Goal: Task Accomplishment & Management: Manage account settings

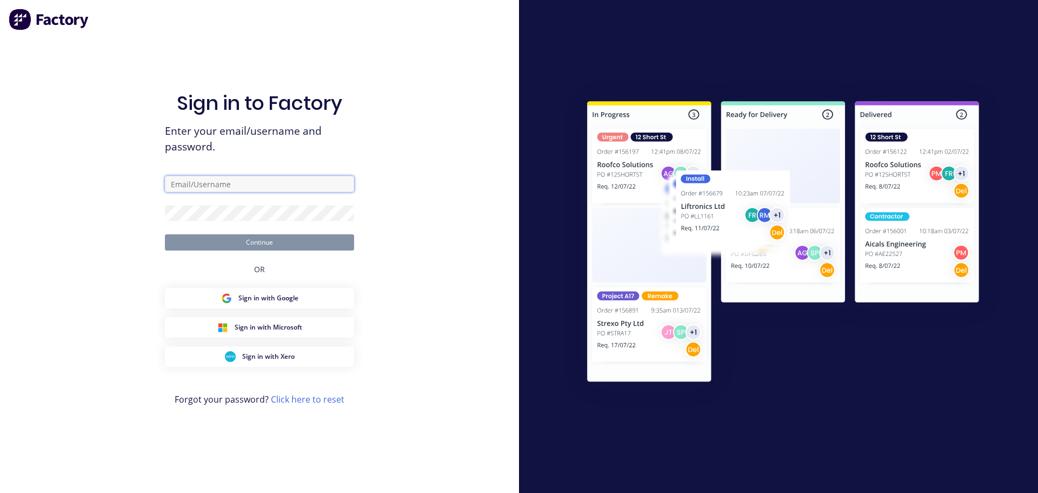
type input "[EMAIL_ADDRESS][DOMAIN_NAME]"
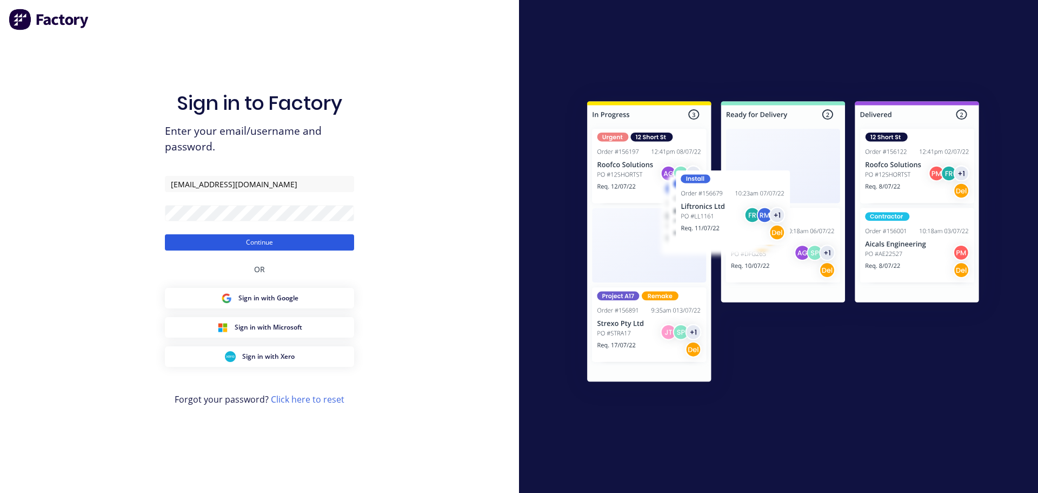
click at [247, 239] on button "Continue" at bounding box center [259, 242] width 189 height 16
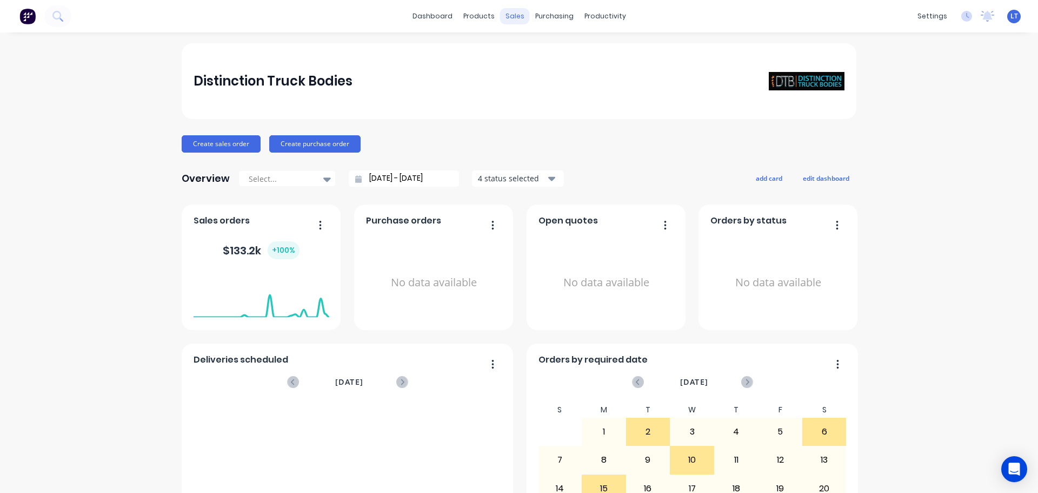
click at [507, 13] on div "sales" at bounding box center [515, 16] width 30 height 16
click at [542, 48] on div "Sales Orders" at bounding box center [551, 52] width 44 height 10
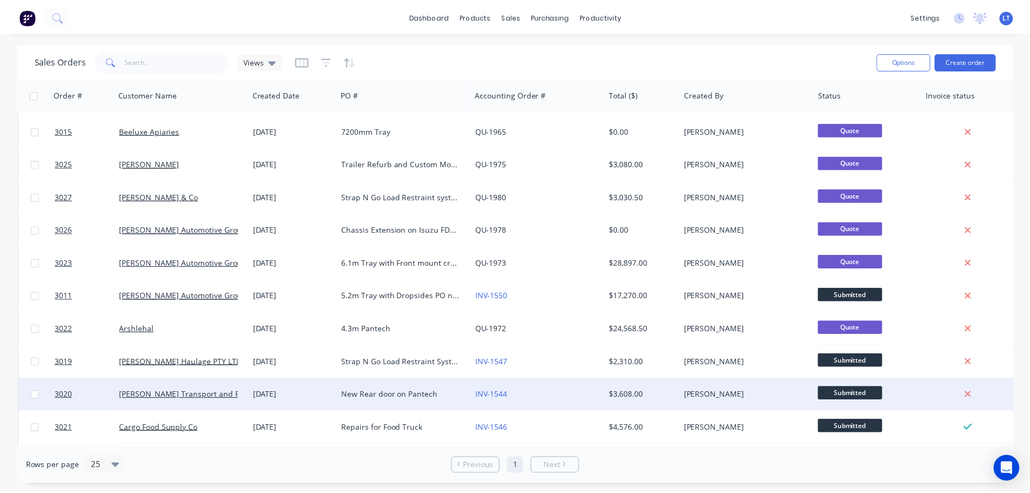
scroll to position [324, 0]
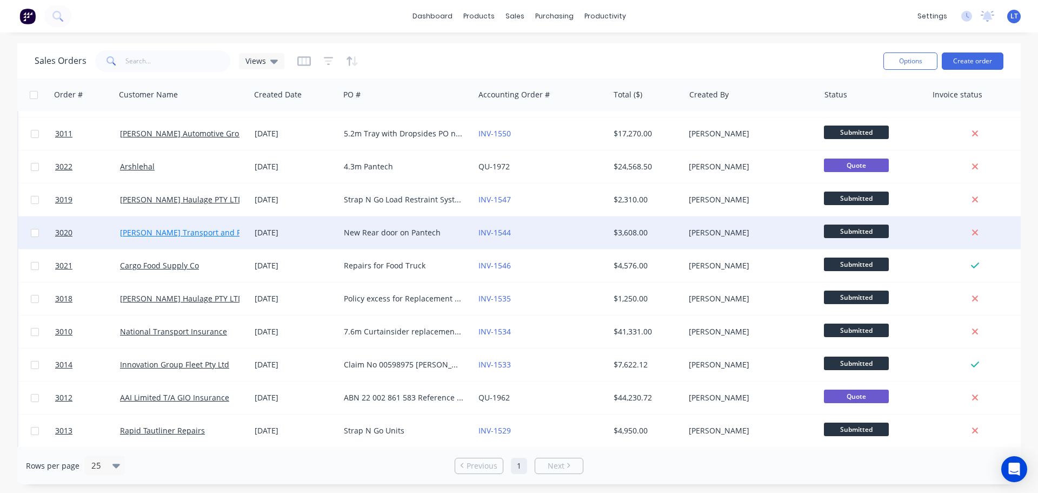
click at [196, 232] on link "[PERSON_NAME] Transport and Removals" at bounding box center [195, 232] width 151 height 10
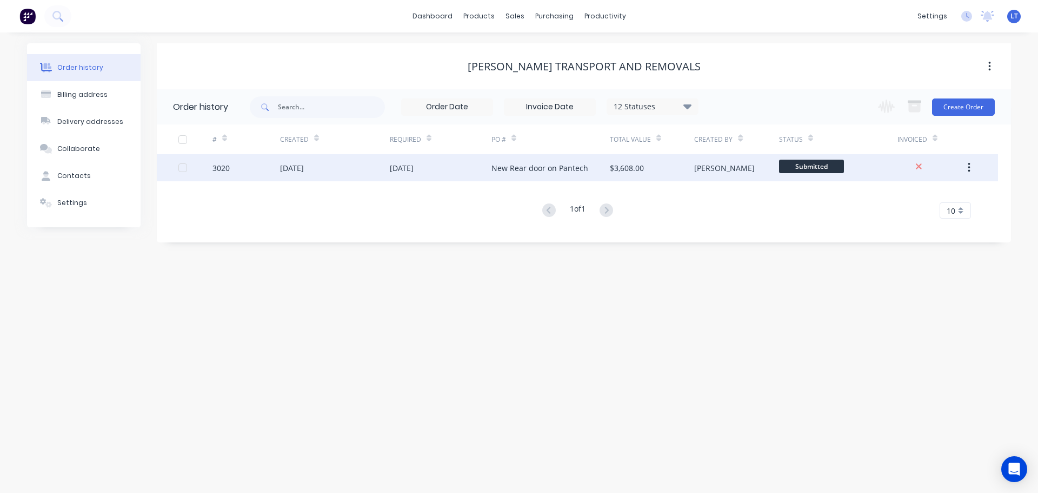
click at [505, 168] on div "New Rear door on Pantech" at bounding box center [539, 167] width 97 height 11
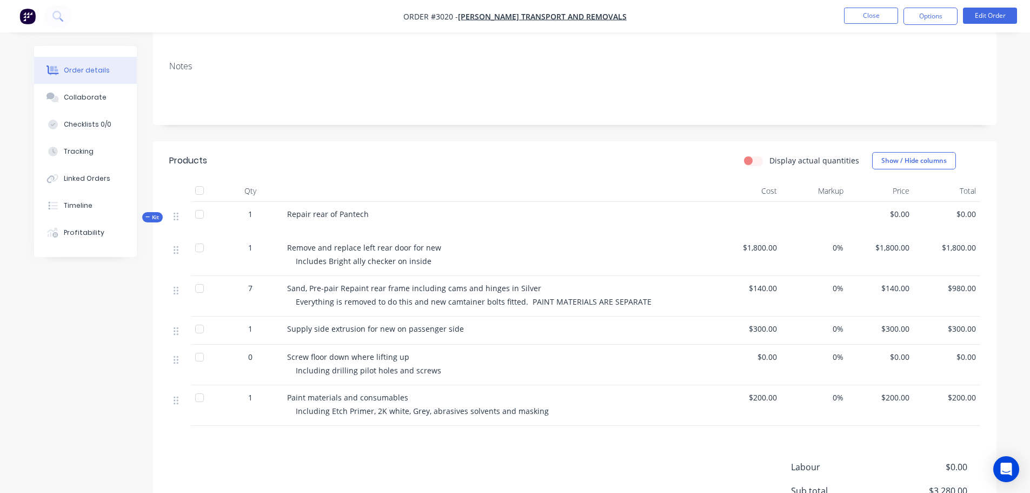
scroll to position [270, 0]
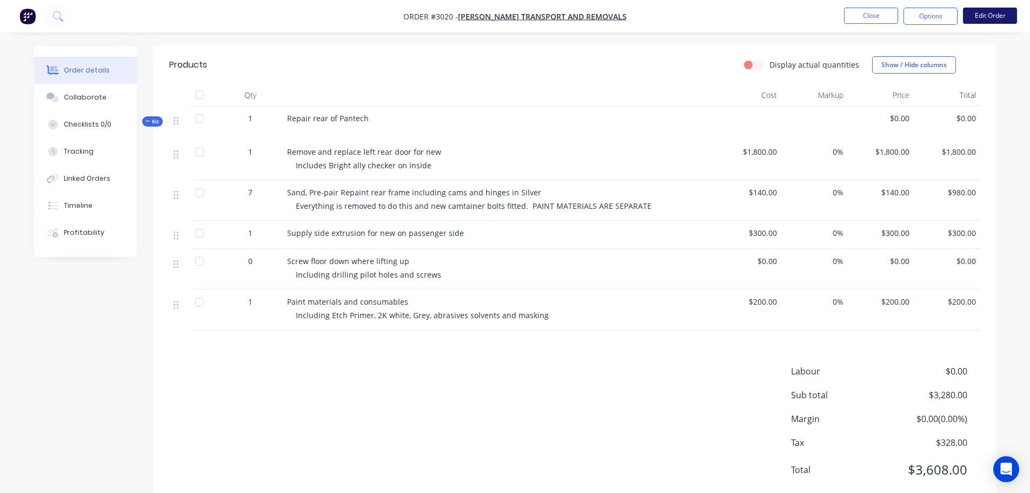
click at [990, 10] on button "Edit Order" at bounding box center [990, 16] width 54 height 16
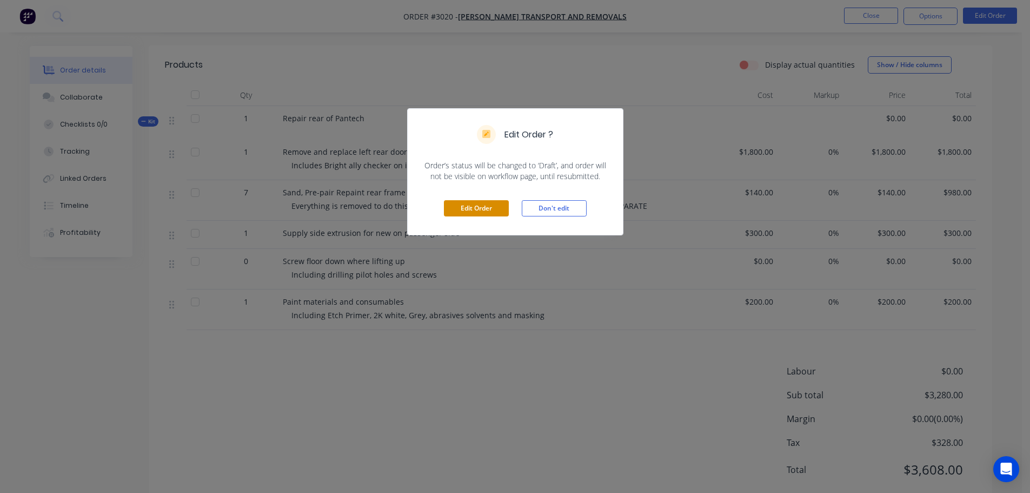
click at [486, 209] on button "Edit Order" at bounding box center [476, 208] width 65 height 16
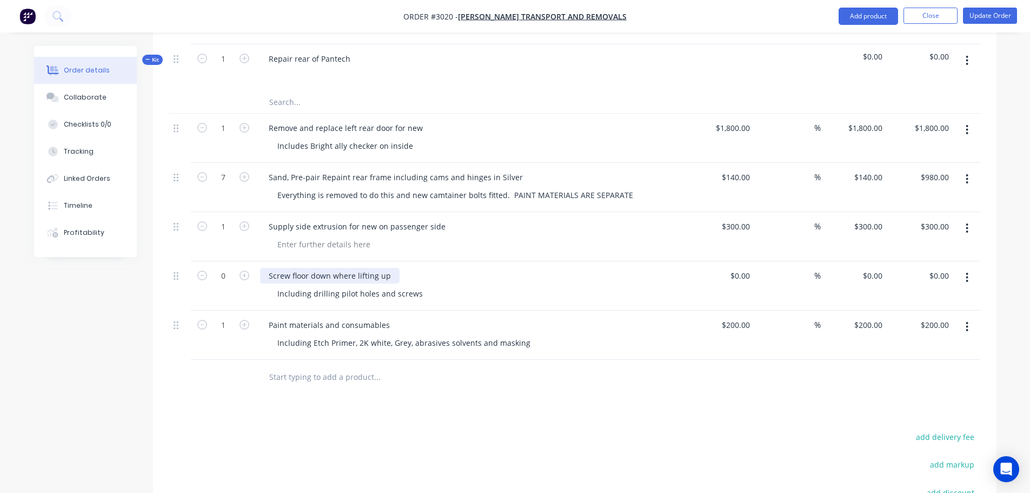
scroll to position [324, 0]
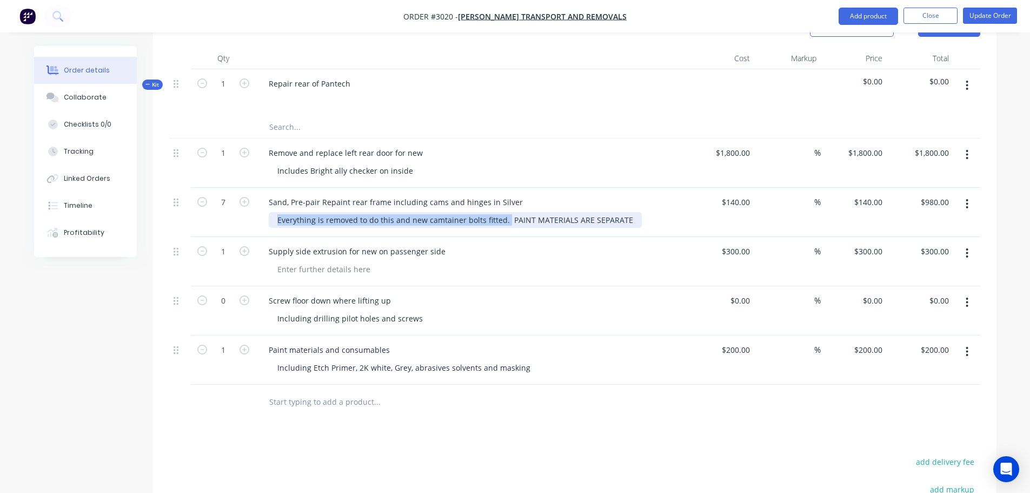
drag, startPoint x: 503, startPoint y: 203, endPoint x: 274, endPoint y: 198, distance: 229.3
click at [274, 212] on div "Everything is removed to do this and new camtainer bolts fitted. PAINT MATERIAL…" at bounding box center [455, 220] width 373 height 16
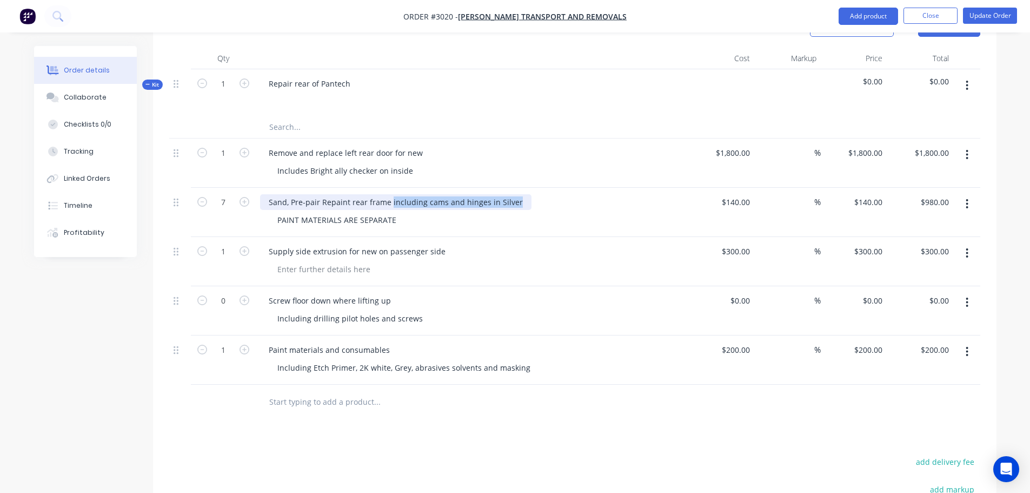
drag, startPoint x: 388, startPoint y: 185, endPoint x: 512, endPoint y: 182, distance: 123.9
click at [512, 194] on div "Sand, Pre-pair Repaint rear frame including cams and hinges in Silver" at bounding box center [395, 202] width 271 height 16
click at [203, 197] on icon "button" at bounding box center [202, 202] width 10 height 10
type input "6"
type input "$840.00"
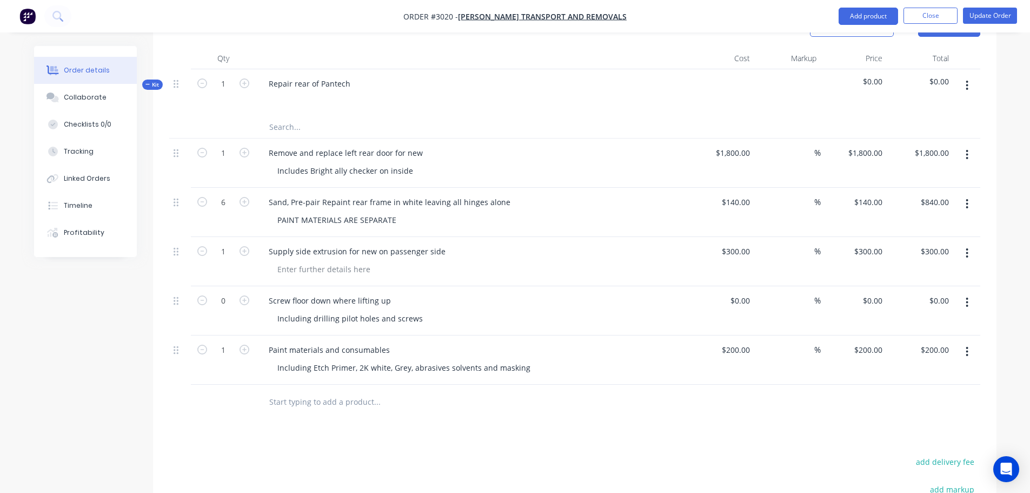
click at [528, 261] on div at bounding box center [476, 269] width 415 height 16
click at [517, 286] on div "Screw floor down where lifting up Including drilling pilot holes and screws" at bounding box center [472, 310] width 433 height 49
click at [487, 217] on div "Sand, Pre-pair Repaint rear frame in white leaving all hinges alone PAINT MATER…" at bounding box center [472, 212] width 433 height 49
click at [473, 243] on div "Supply side extrusion for new on passenger side" at bounding box center [472, 251] width 424 height 16
click at [243, 197] on icon "button" at bounding box center [245, 202] width 10 height 10
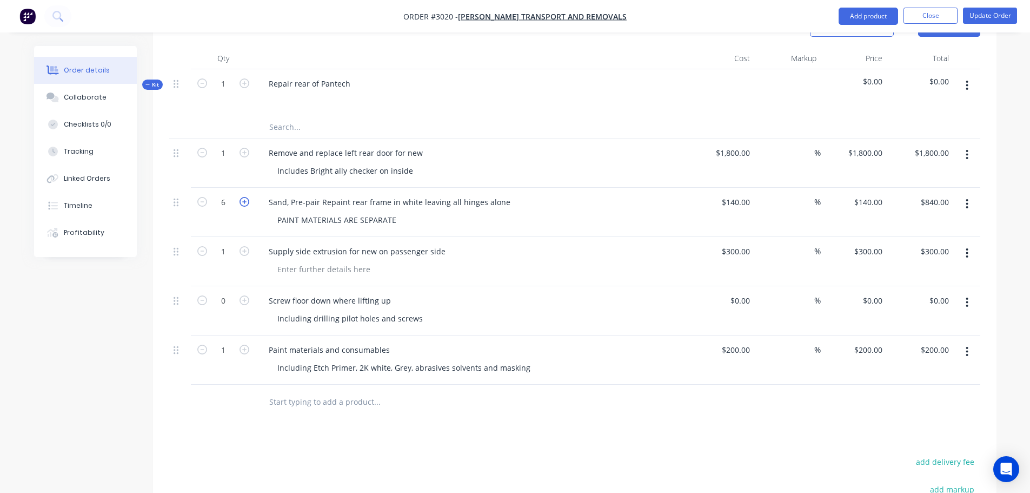
type input "7"
type input "$980.00"
click at [203, 197] on icon "button" at bounding box center [202, 202] width 10 height 10
type input "6"
type input "$840.00"
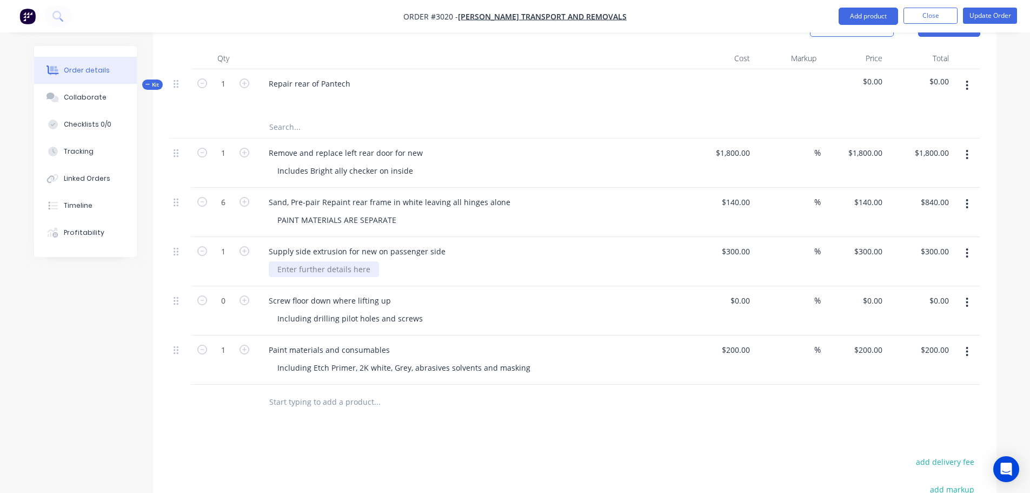
click at [280, 261] on div at bounding box center [324, 269] width 110 height 16
click at [750, 243] on input "300" at bounding box center [738, 251] width 34 height 16
type input "$350.00"
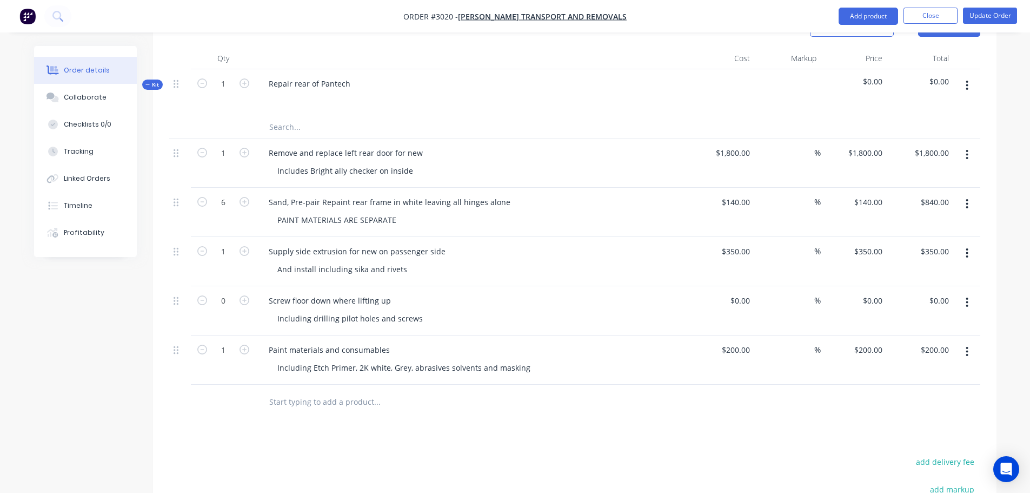
click at [662, 286] on div "Screw floor down where lifting up Including drilling pilot holes and screws" at bounding box center [472, 310] width 433 height 49
click at [271, 391] on input "text" at bounding box center [377, 402] width 216 height 22
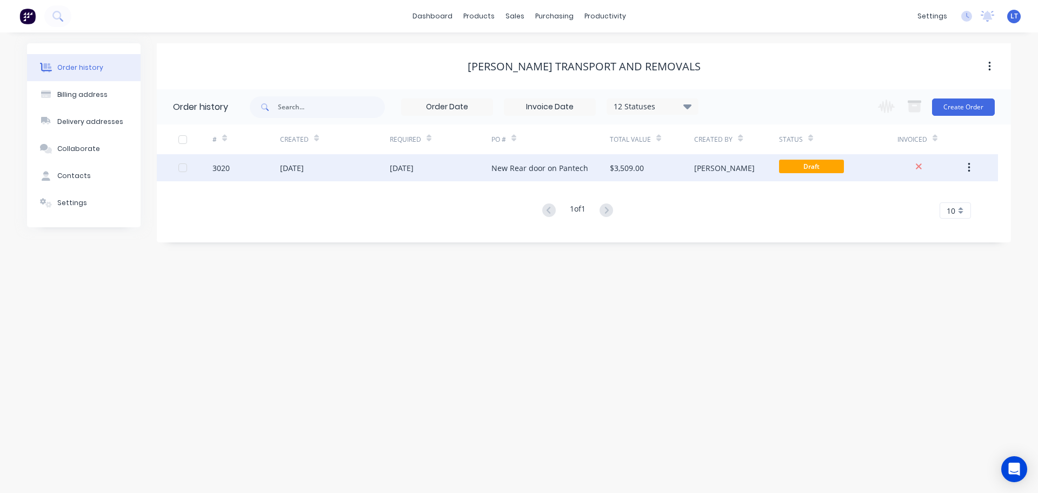
click at [497, 171] on div "New Rear door on Pantech" at bounding box center [539, 167] width 97 height 11
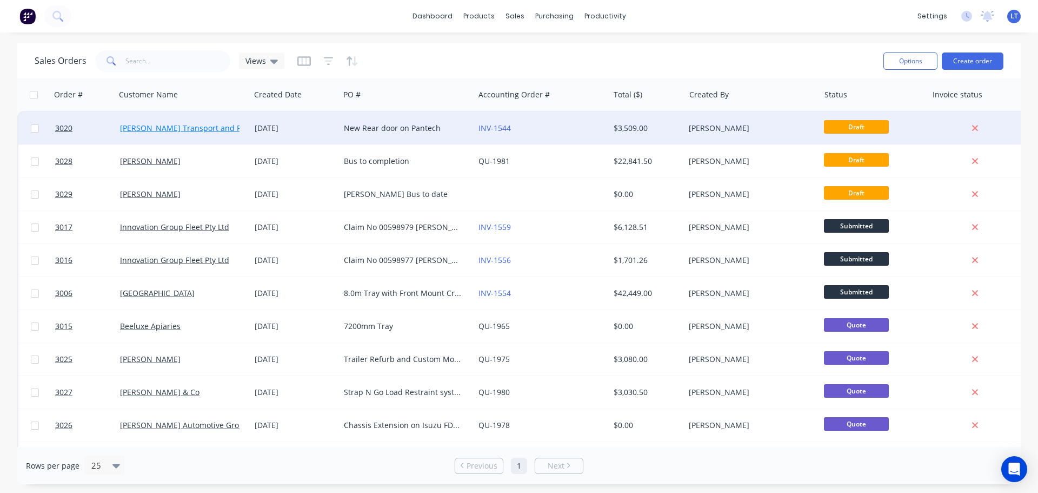
click at [142, 129] on link "[PERSON_NAME] Transport and Removals" at bounding box center [195, 128] width 151 height 10
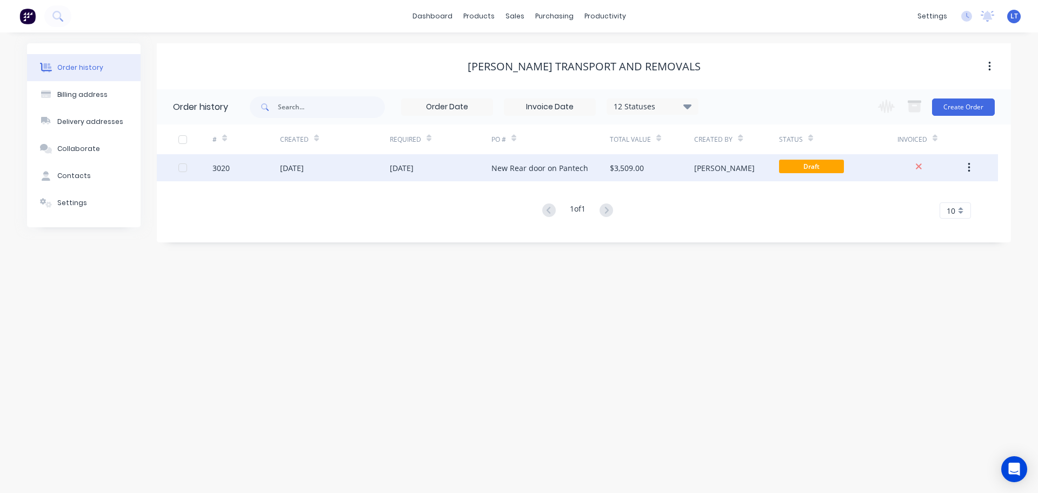
click at [512, 167] on div "New Rear door on Pantech" at bounding box center [539, 167] width 97 height 11
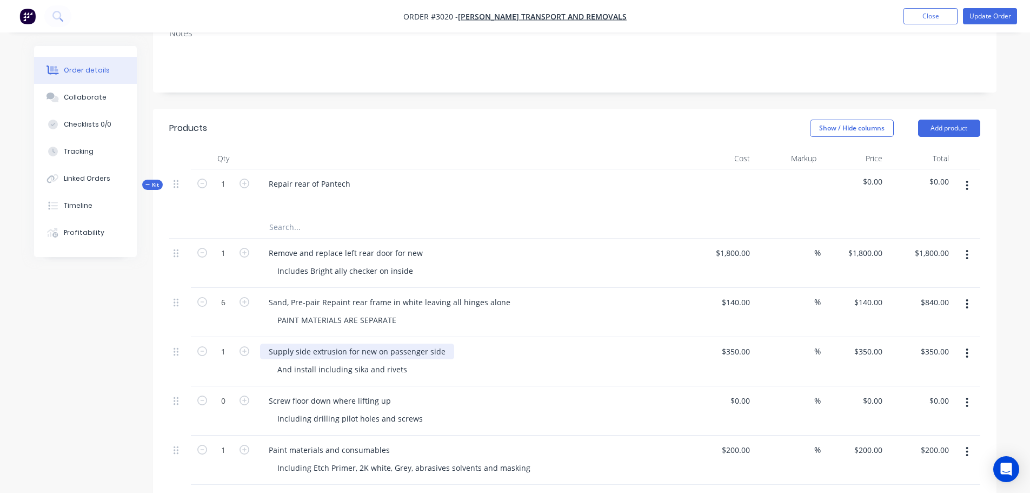
scroll to position [270, 0]
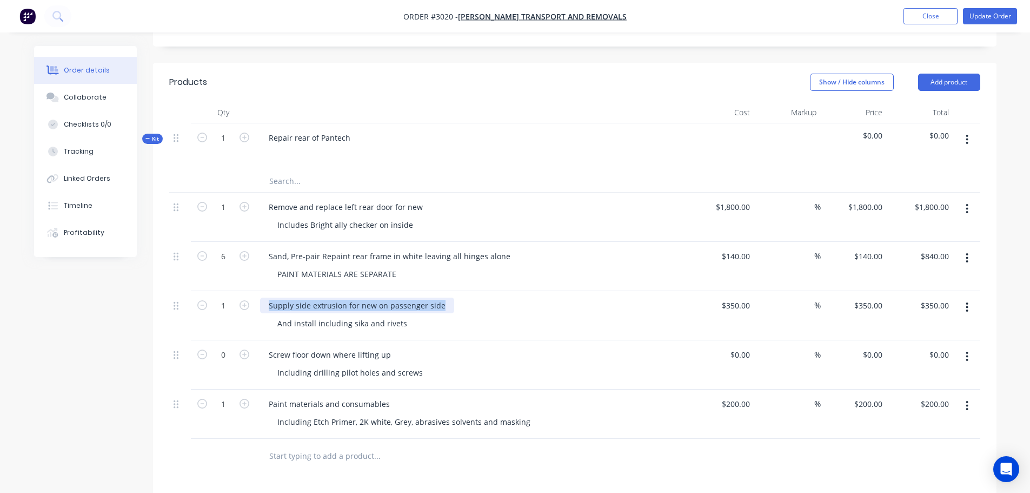
drag, startPoint x: 267, startPoint y: 290, endPoint x: 449, endPoint y: 288, distance: 182.2
click at [449, 297] on div "Supply side extrusion for new on passenger side" at bounding box center [472, 305] width 424 height 16
drag, startPoint x: 276, startPoint y: 309, endPoint x: 404, endPoint y: 308, distance: 127.6
click at [404, 315] on div "And install including sika and rivets" at bounding box center [342, 323] width 147 height 16
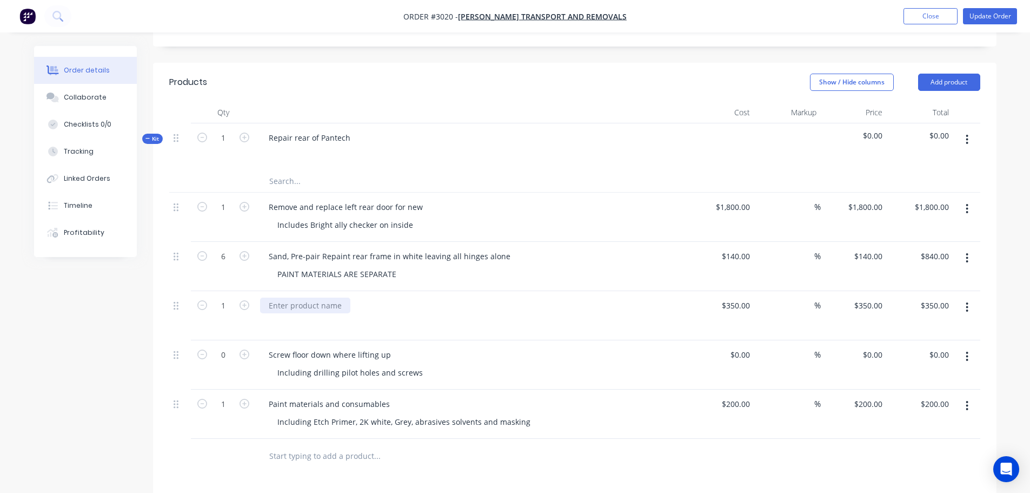
click at [272, 297] on div at bounding box center [305, 305] width 90 height 16
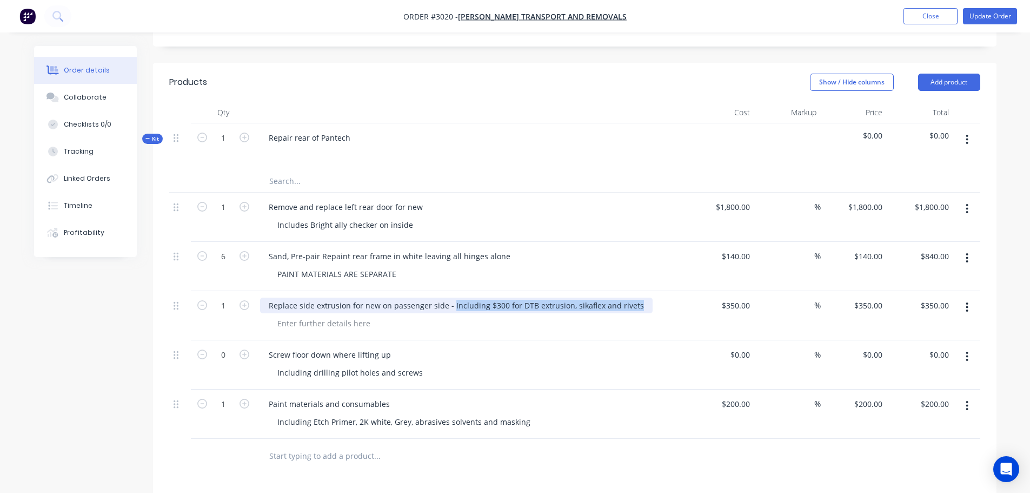
drag, startPoint x: 449, startPoint y: 288, endPoint x: 634, endPoint y: 291, distance: 184.9
click at [634, 297] on div "Replace side extrusion for new on passenger side - Including $300 for DTB extru…" at bounding box center [456, 305] width 393 height 16
copy div "Including $300 for DTB extrusion, sikaflex and rivets"
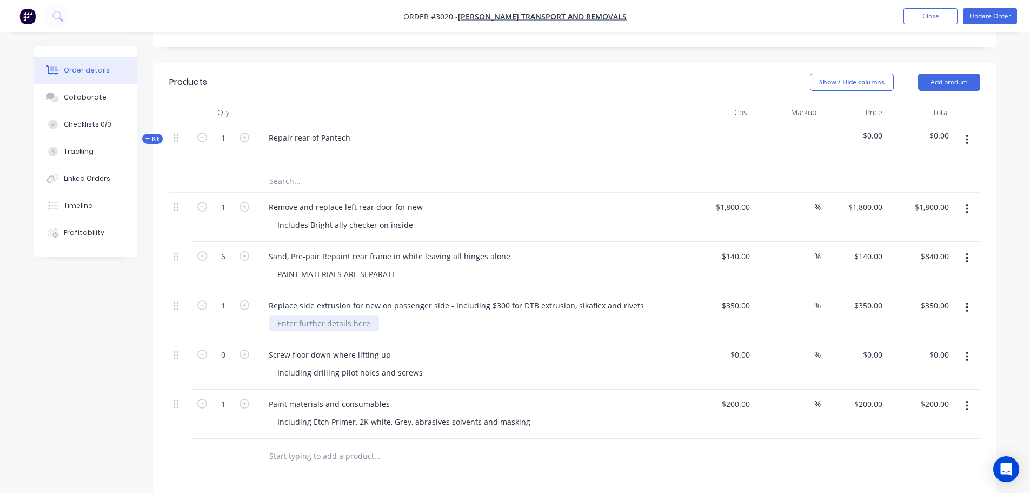
click at [278, 315] on div at bounding box center [324, 323] width 110 height 16
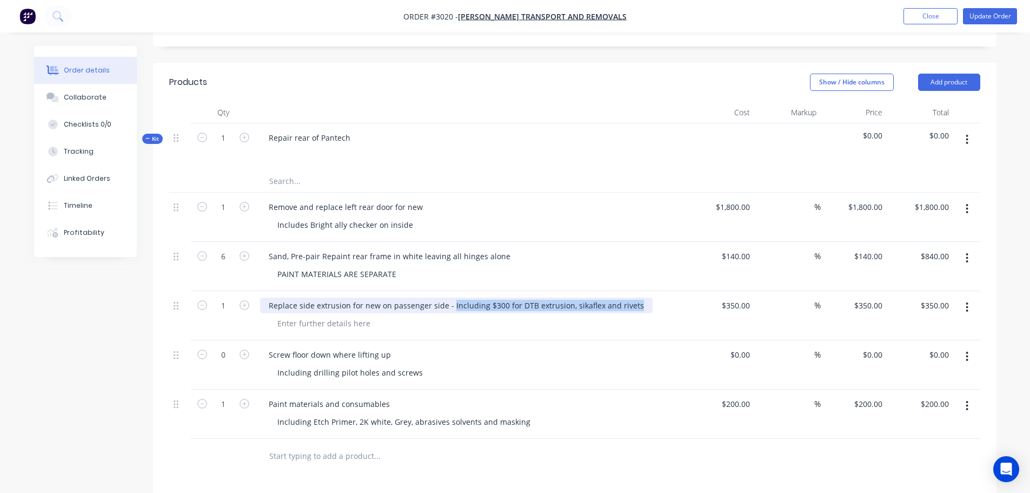
drag, startPoint x: 448, startPoint y: 291, endPoint x: 635, endPoint y: 289, distance: 186.5
click at [635, 297] on div "Replace side extrusion for new on passenger side - Including $300 for DTB extru…" at bounding box center [456, 305] width 393 height 16
copy div "Including $300 for DTB extrusion, sikaflex and rivets"
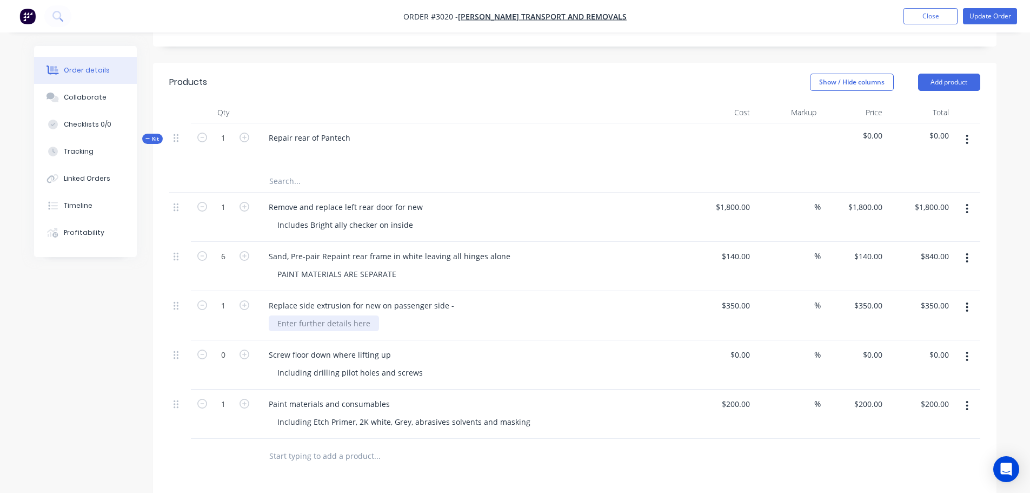
click at [277, 315] on div at bounding box center [324, 323] width 110 height 16
click at [278, 315] on div at bounding box center [324, 323] width 110 height 16
click at [743, 297] on input "350" at bounding box center [738, 305] width 34 height 16
type input "2"
type input "$580.00"
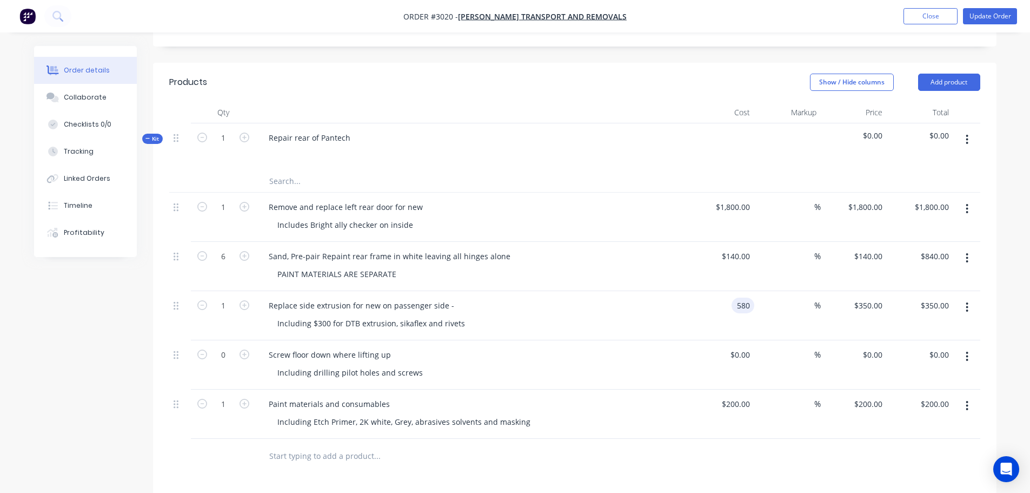
type input "$580.00"
click at [563, 297] on div "Replace side extrusion for new on passenger side -" at bounding box center [472, 305] width 424 height 16
click at [307, 445] on input "text" at bounding box center [377, 456] width 216 height 22
click at [341, 445] on input "text" at bounding box center [377, 456] width 216 height 22
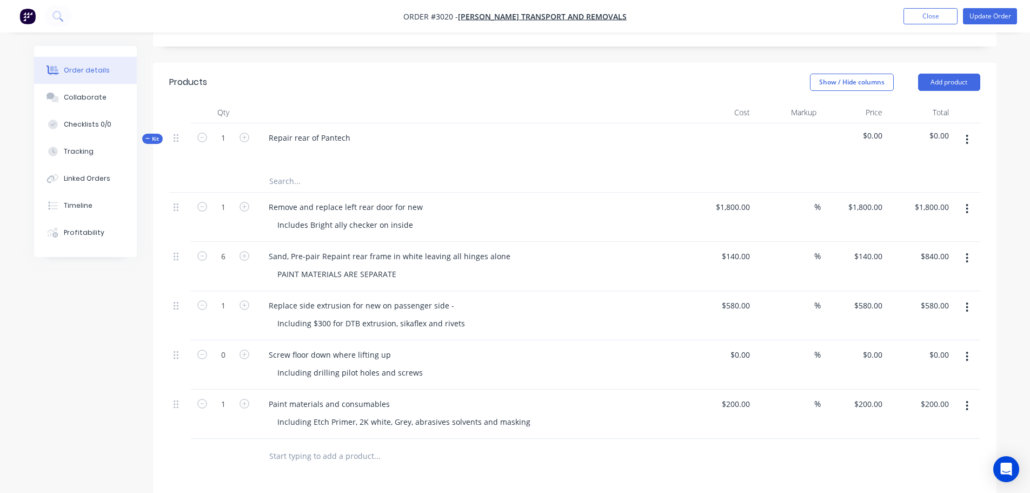
paste input "Attach number plate to rear door - Including plate screws and wiring"
click at [269, 445] on input "Attach number plate to rear door - Including plate screws and wiring" at bounding box center [377, 456] width 216 height 22
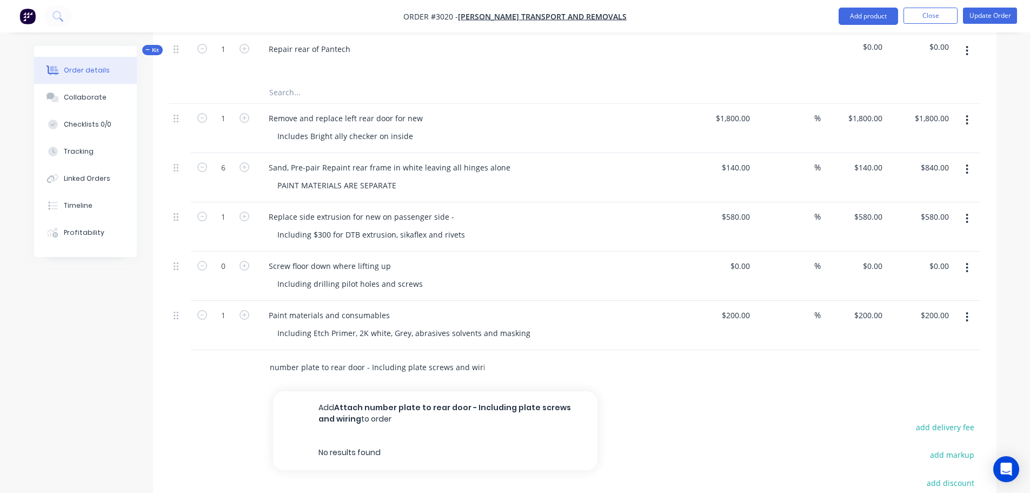
scroll to position [378, 0]
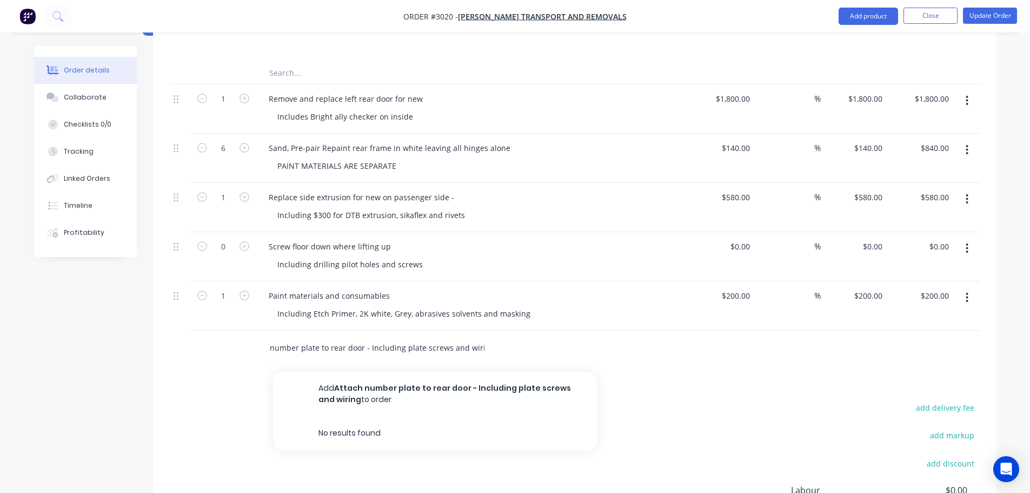
click at [269, 337] on input "Attach number plate to rear door - Including plate screws and wiring" at bounding box center [377, 348] width 216 height 22
click at [272, 337] on input "Attach number plate to rear door - Including plate screws and wiring" at bounding box center [377, 348] width 216 height 22
click at [271, 337] on input "Attach number plate to rear door - Including plate screws and wiring" at bounding box center [377, 348] width 216 height 22
click at [270, 337] on input "Attach number plate to rear door - Including plate screws and wiring" at bounding box center [377, 348] width 216 height 22
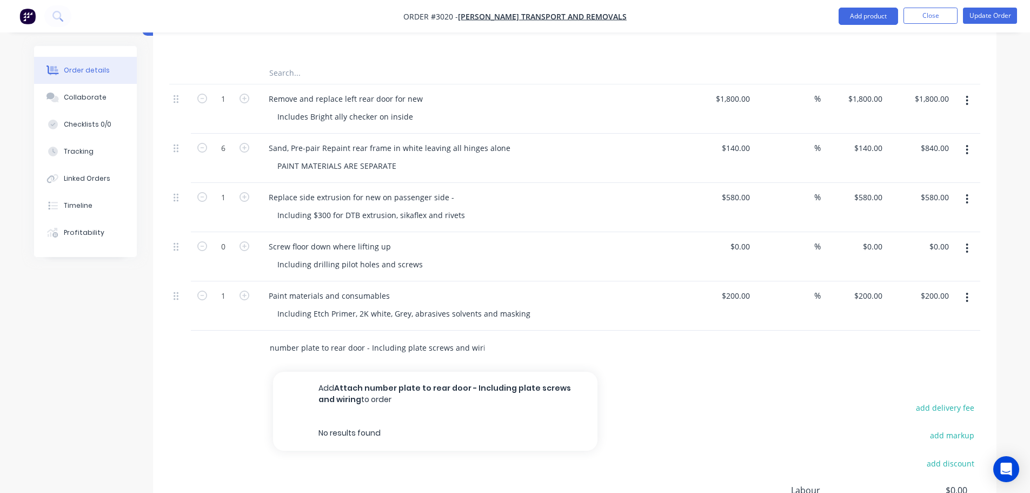
click at [269, 337] on input "Attach number plate to rear door - Including plate screws and wiring" at bounding box center [377, 348] width 216 height 22
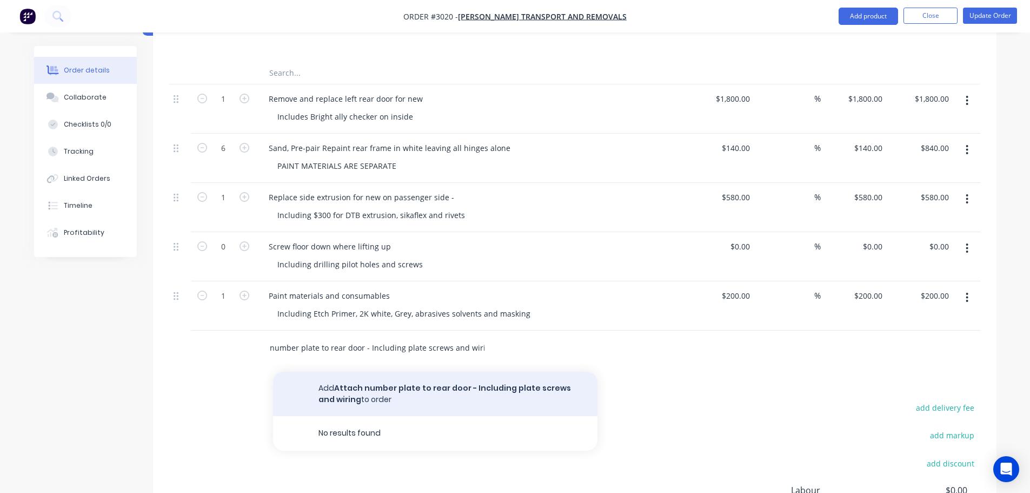
type input "Attach number plate to rear door - Including plate screws and wiring"
click at [370, 378] on button "Add Attach number plate to rear door - Including plate screws and wiring to ord…" at bounding box center [435, 393] width 324 height 44
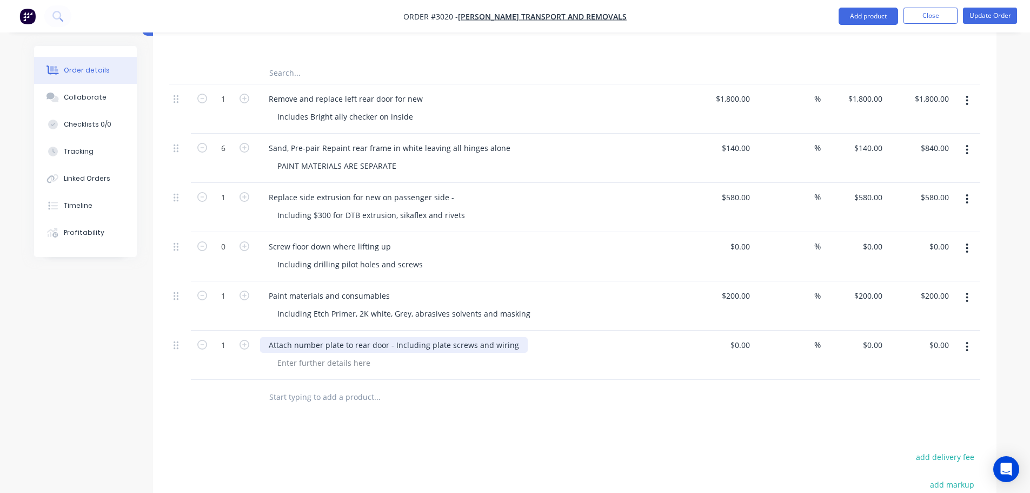
click at [270, 337] on div "Attach number plate to rear door - Including plate screws and wiring" at bounding box center [394, 345] width 268 height 16
click at [331, 337] on div "Install new Attach number plate to rear door - Including plate screws and wiring" at bounding box center [414, 345] width 309 height 16
click at [357, 337] on div "Install new number plate to rear door - Including plate screws and wiring" at bounding box center [402, 345] width 284 height 16
click at [356, 337] on div "Install new number plate to rear door - Including plate screws and wiring" at bounding box center [402, 345] width 284 height 16
click at [369, 337] on div "Install new number plates to rear door - Including plate screws and wiring" at bounding box center [404, 345] width 288 height 16
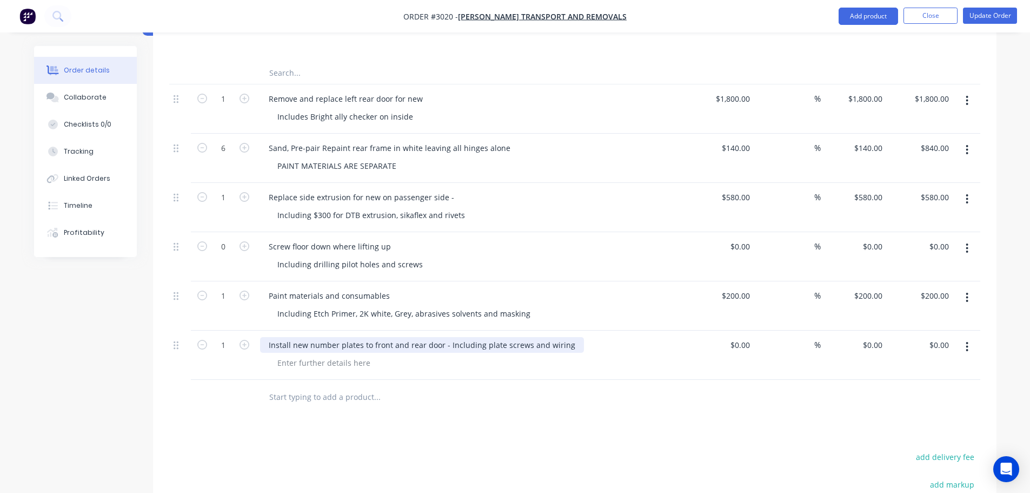
drag, startPoint x: 441, startPoint y: 328, endPoint x: 441, endPoint y: 363, distance: 35.7
click at [441, 337] on div "Install new number plates to front and rear door - Including plate screws and w…" at bounding box center [422, 345] width 324 height 16
click at [520, 337] on div "Install new number plates to front and rear door (customer to supply) - Includi…" at bounding box center [460, 345] width 400 height 16
drag, startPoint x: 520, startPoint y: 329, endPoint x: 643, endPoint y: 329, distance: 123.8
click at [643, 337] on div "Install new number plates to front and rear door (customer to supply) - Includi…" at bounding box center [460, 345] width 400 height 16
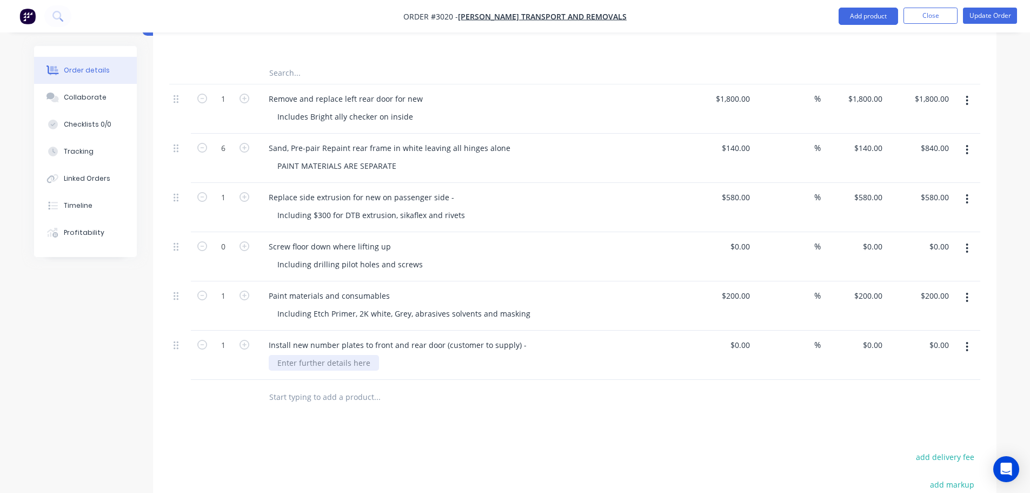
click at [282, 355] on div at bounding box center [324, 363] width 110 height 16
click at [276, 355] on div at bounding box center [324, 363] width 110 height 16
paste div
click at [733, 330] on div "$0.00" at bounding box center [721, 354] width 67 height 49
type input "$280.00"
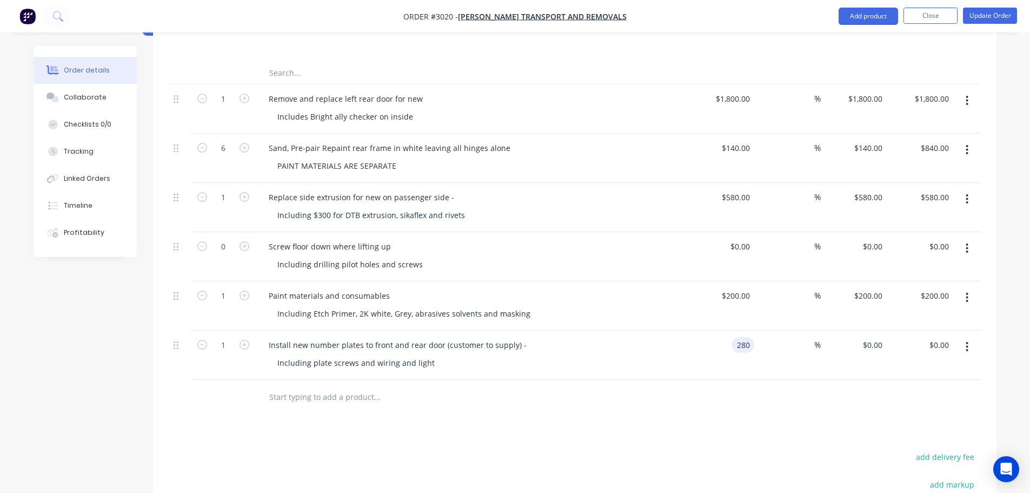
type input "$280.00"
drag, startPoint x: 601, startPoint y: 381, endPoint x: 593, endPoint y: 374, distance: 11.1
click at [601, 386] on div at bounding box center [450, 397] width 381 height 22
click at [407, 305] on div "Including Etch Primer, 2K white, Grey, abrasives solvents and masking" at bounding box center [404, 313] width 270 height 16
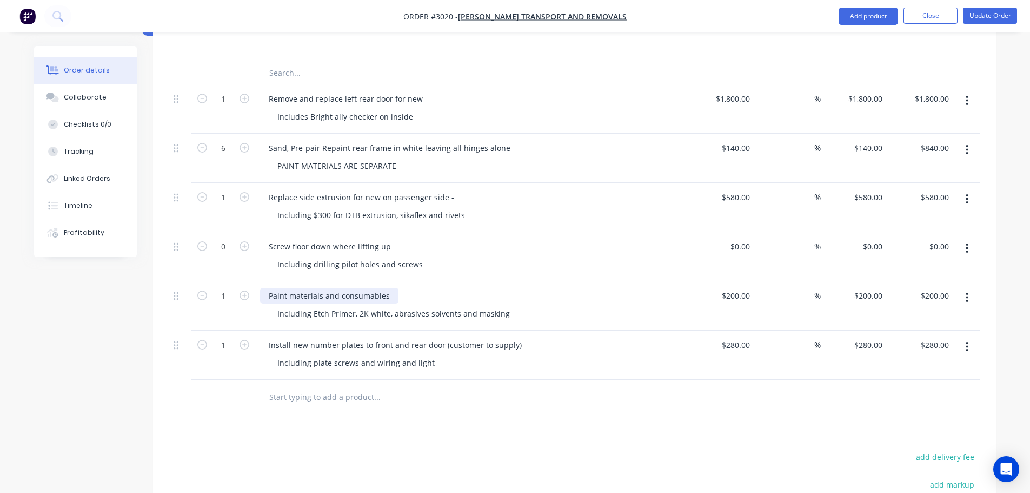
click at [391, 288] on div "Paint materials and consumables" at bounding box center [329, 296] width 138 height 16
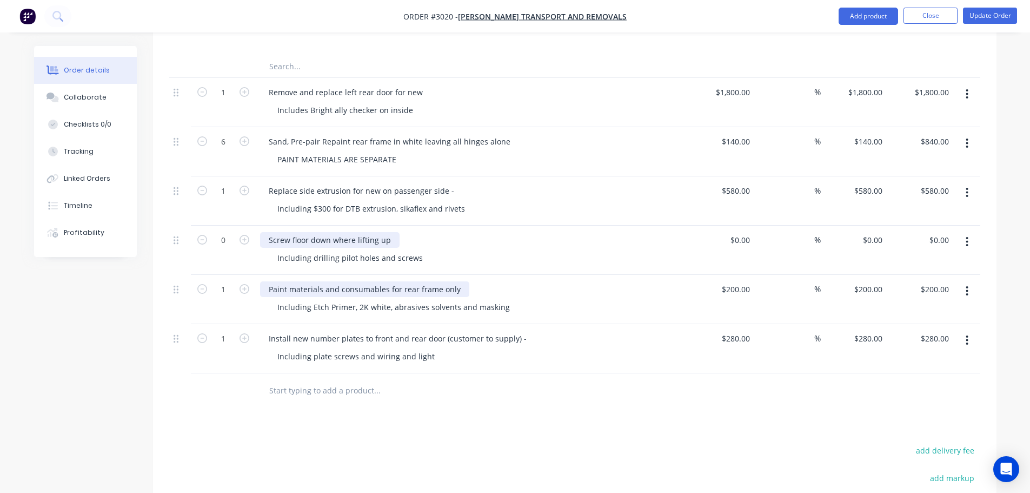
scroll to position [378, 0]
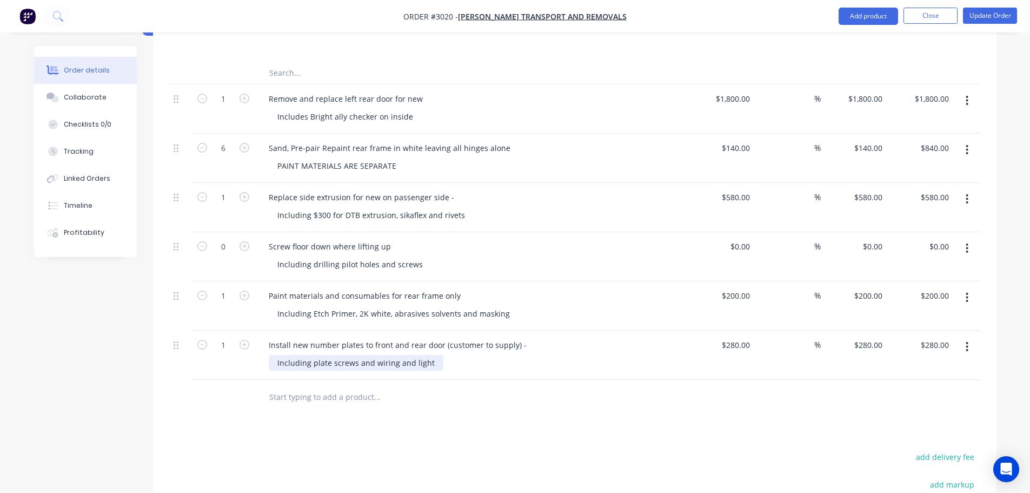
click at [311, 355] on div "Including plate screws and wiring and light" at bounding box center [356, 363] width 175 height 16
click at [335, 355] on div "Including a plate screws and wiring and light" at bounding box center [359, 363] width 181 height 16
click at [276, 355] on div "Including a plate, screws and wiring and light" at bounding box center [360, 363] width 183 height 16
click at [737, 337] on input "280" at bounding box center [745, 345] width 18 height 16
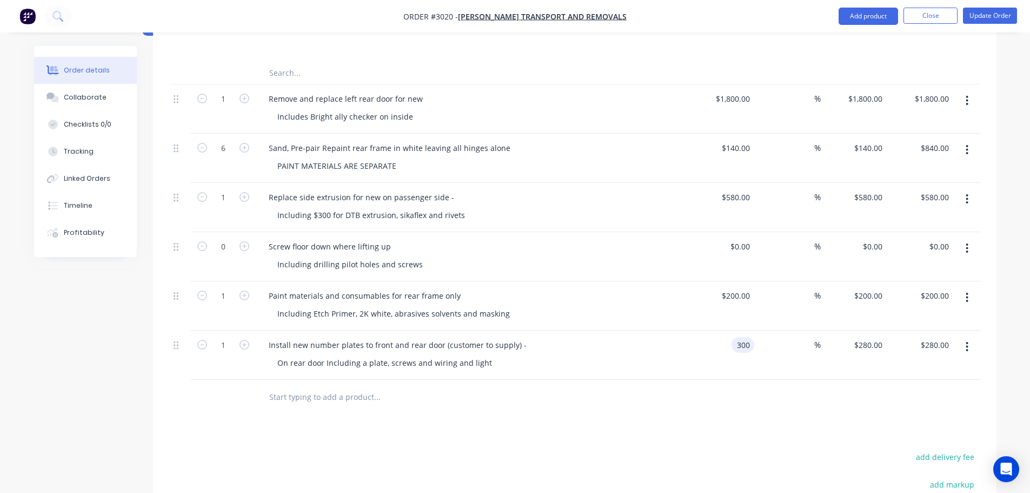
type input "$300.00"
click at [700, 347] on div "$300.00 300" at bounding box center [721, 354] width 67 height 49
click at [269, 337] on div "Install new number plates to front and rear door (customer to supply) -" at bounding box center [397, 345] width 275 height 16
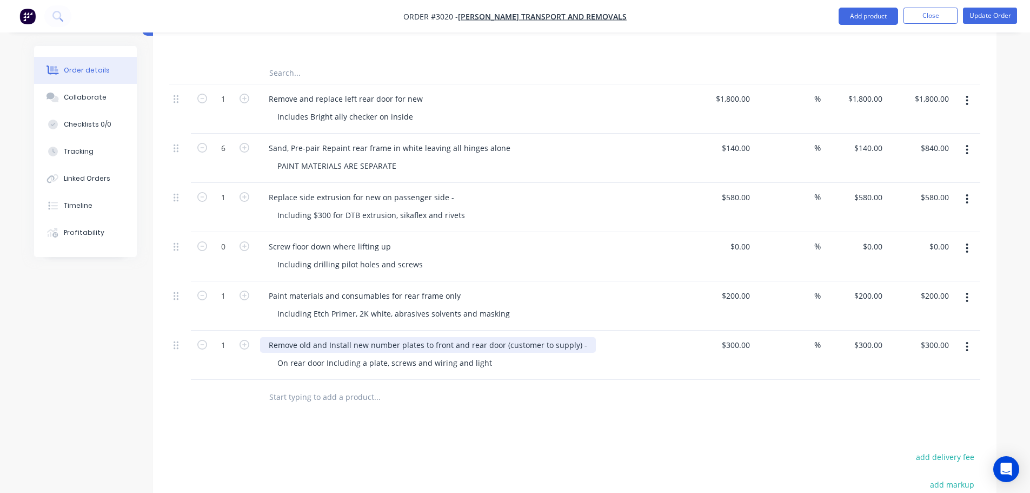
click at [448, 337] on div "Remove old and Install new number plates to front and rear door (customer to su…" at bounding box center [428, 345] width 336 height 16
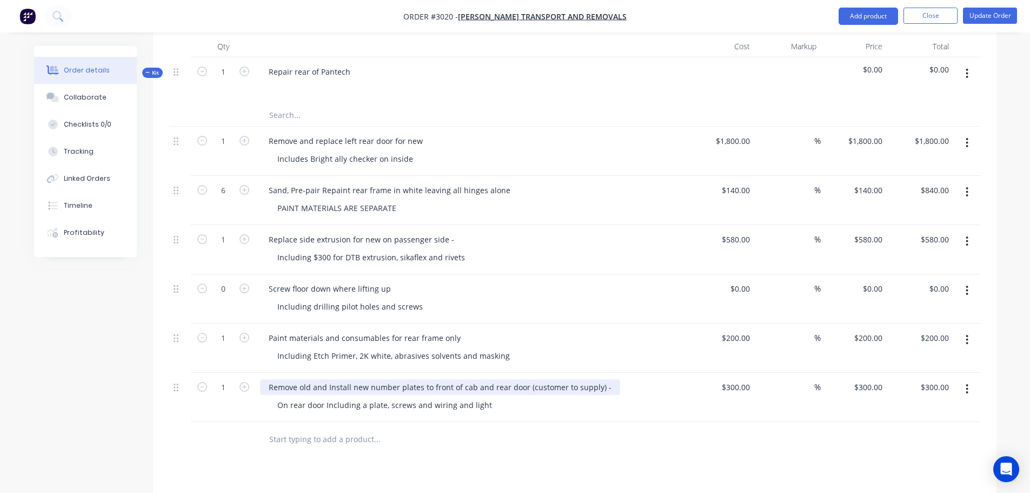
scroll to position [270, 0]
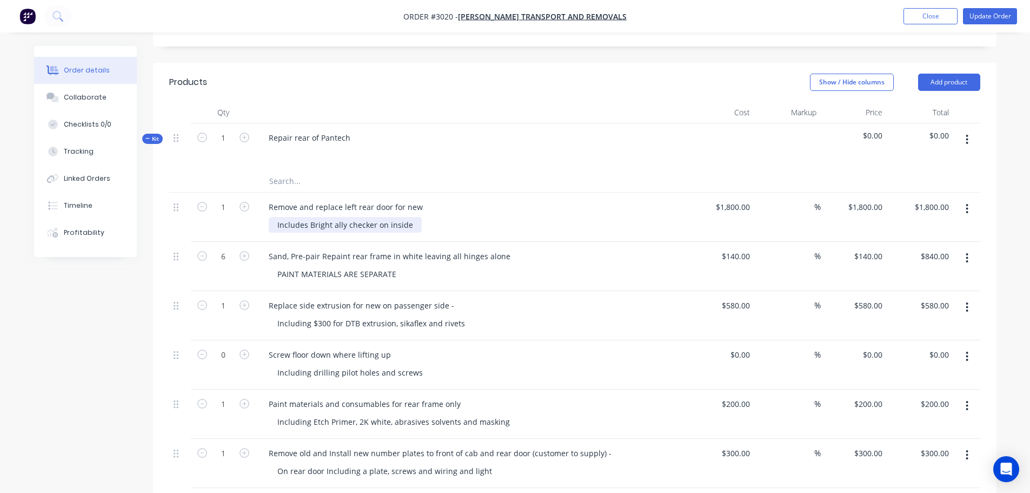
click at [411, 217] on div "Includes Bright ally checker on inside" at bounding box center [345, 225] width 153 height 16
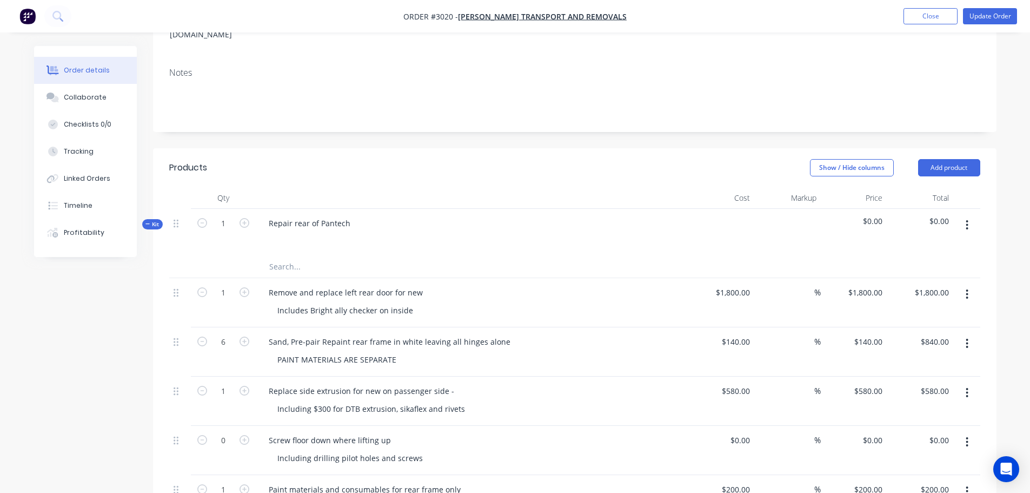
scroll to position [183, 0]
click at [413, 304] on div "Includes Bright ally checker on inside" at bounding box center [345, 312] width 153 height 16
click at [283, 258] on input "text" at bounding box center [377, 269] width 216 height 22
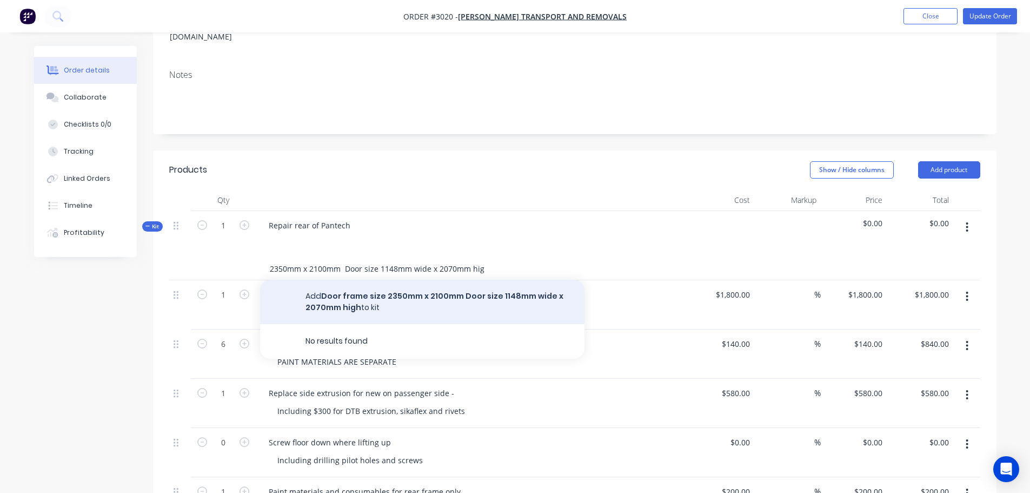
type input "Door frame size 2350mm x 2100mm Door size 1148mm wide x 2070mm high"
click at [357, 285] on button "Add Door frame size 2350mm x 2100mm Door size 1148mm wide x 2070mm high to kit" at bounding box center [422, 302] width 324 height 44
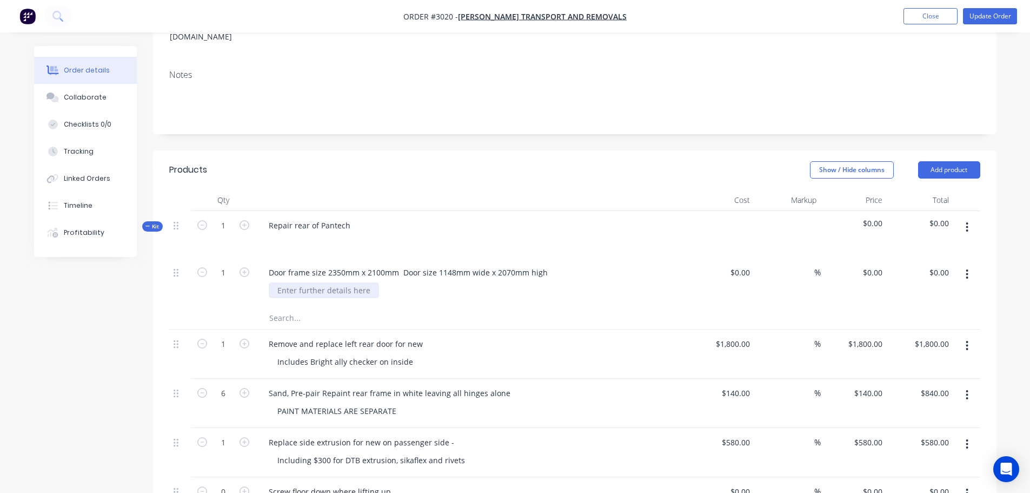
click at [281, 282] on div at bounding box center [324, 290] width 110 height 16
click at [385, 284] on div "Door frame size 2350mm x 2100mm Door size 1148mm wide x 2070mm high Black and g…" at bounding box center [472, 282] width 433 height 49
click at [987, 13] on button "Update Order" at bounding box center [990, 16] width 54 height 16
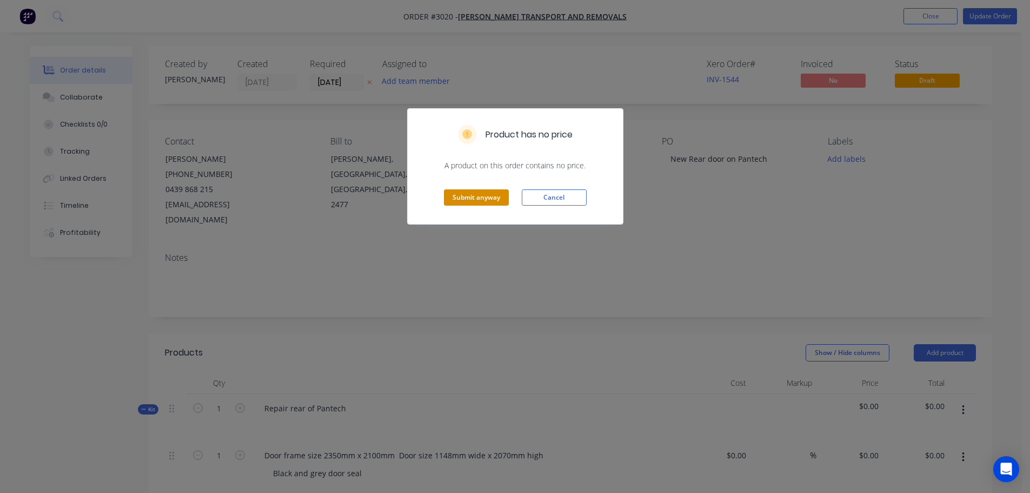
click at [454, 196] on button "Submit anyway" at bounding box center [476, 197] width 65 height 16
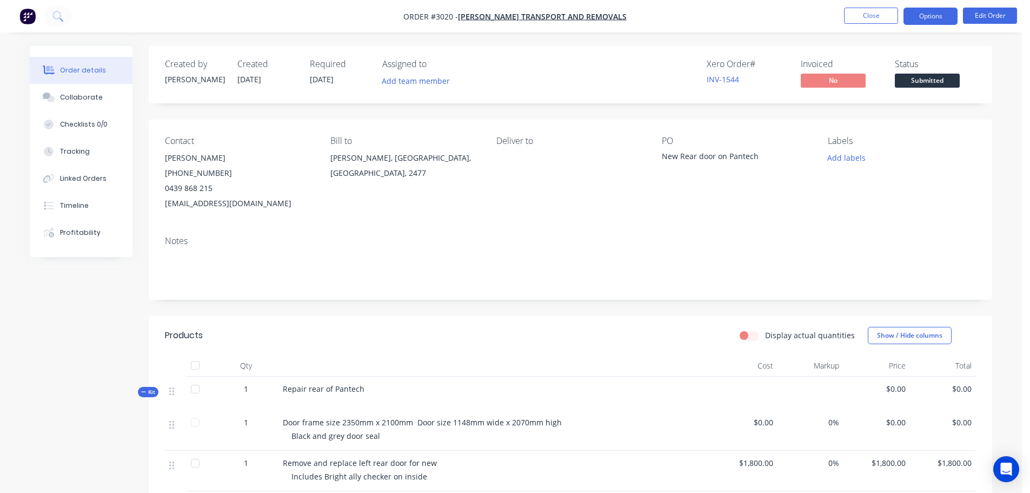
click at [930, 11] on button "Options" at bounding box center [930, 16] width 54 height 17
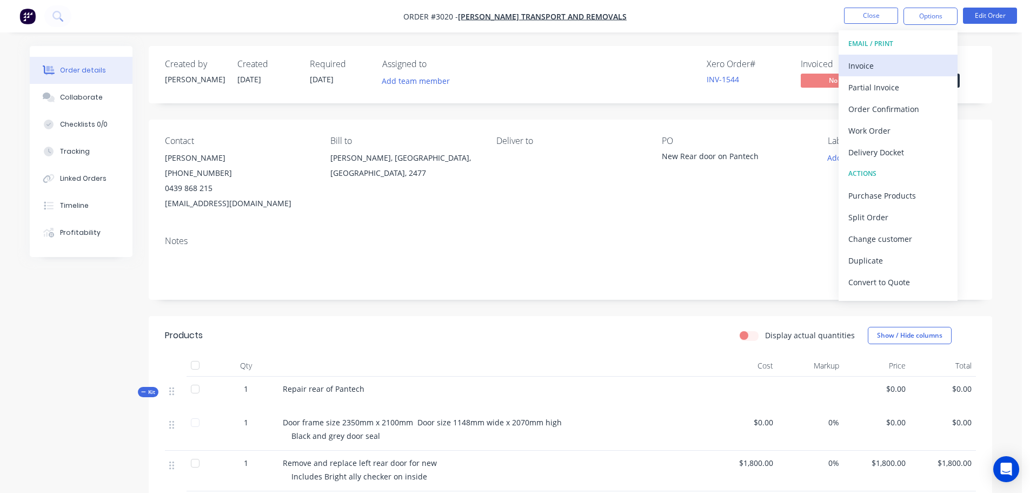
click at [867, 65] on div "Invoice" at bounding box center [897, 66] width 99 height 16
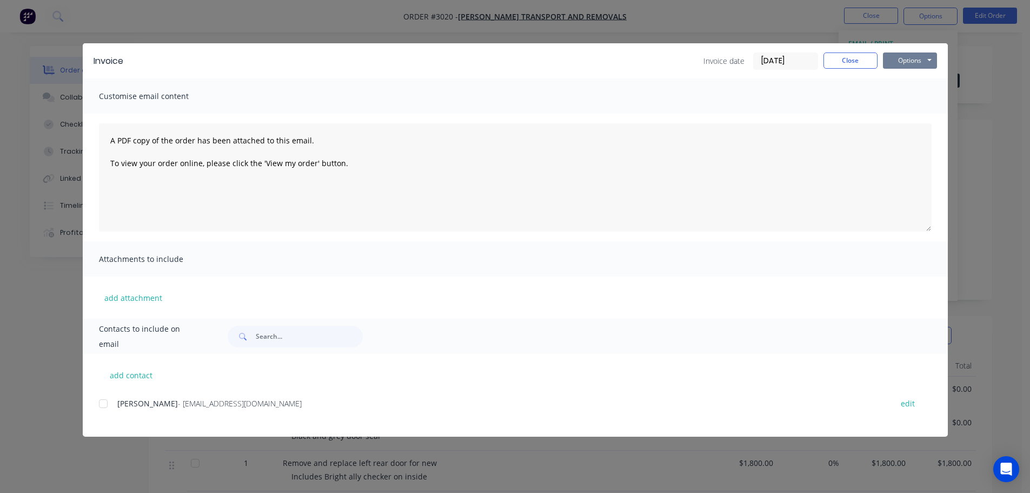
click at [915, 58] on button "Options" at bounding box center [910, 60] width 54 height 16
click at [901, 78] on button "Preview" at bounding box center [917, 80] width 69 height 18
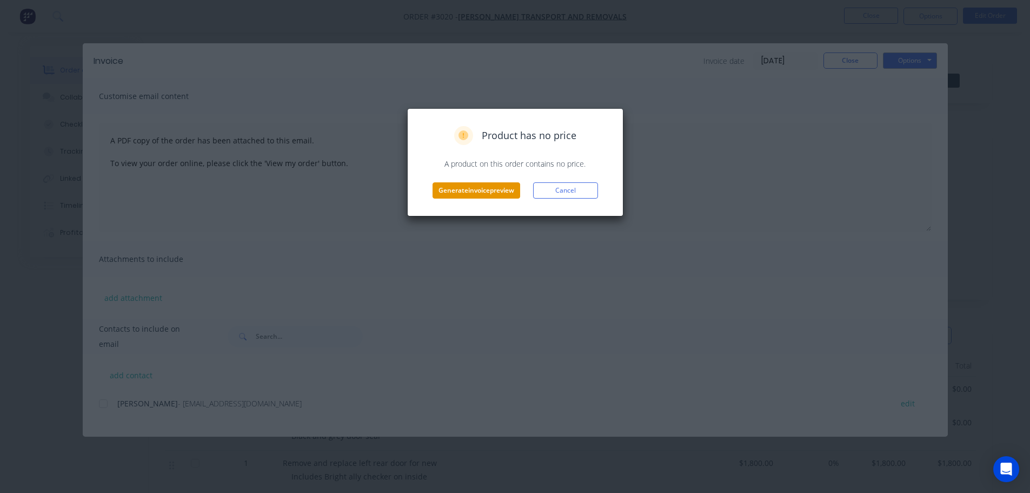
click at [451, 189] on button "Generate invoice preview" at bounding box center [477, 190] width 88 height 16
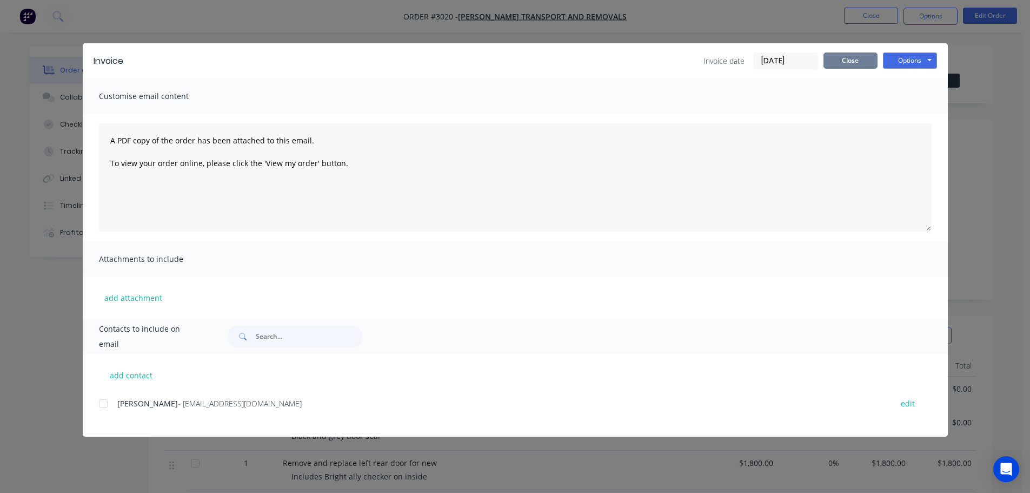
click at [847, 62] on button "Close" at bounding box center [850, 60] width 54 height 16
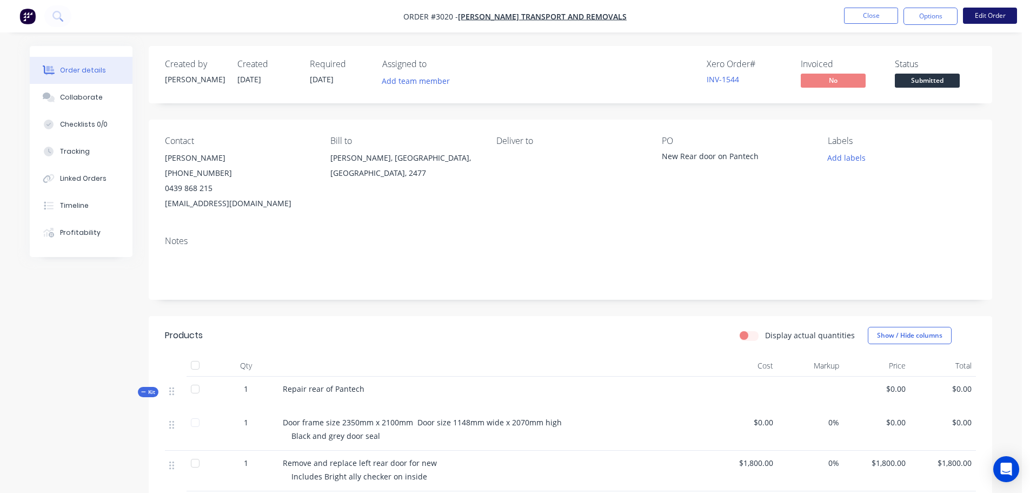
click at [987, 14] on button "Edit Order" at bounding box center [990, 16] width 54 height 16
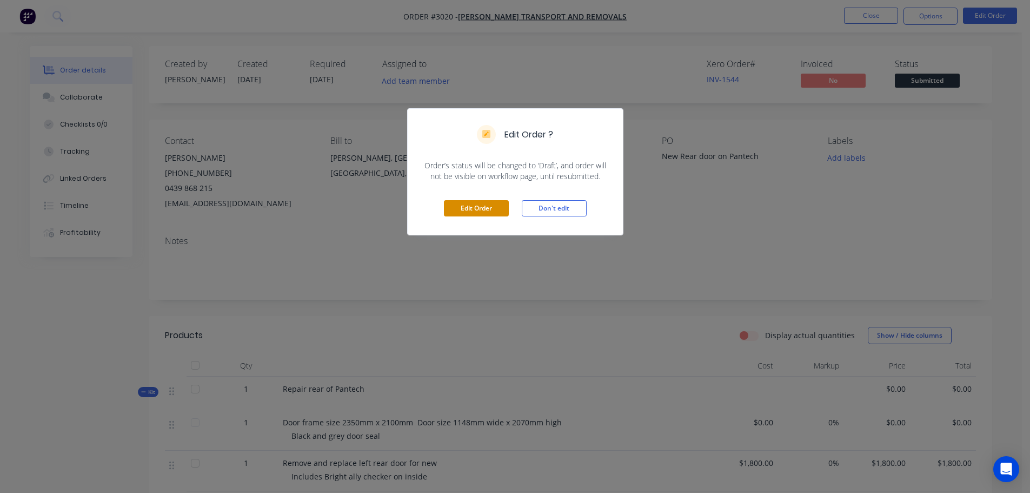
click at [478, 205] on button "Edit Order" at bounding box center [476, 208] width 65 height 16
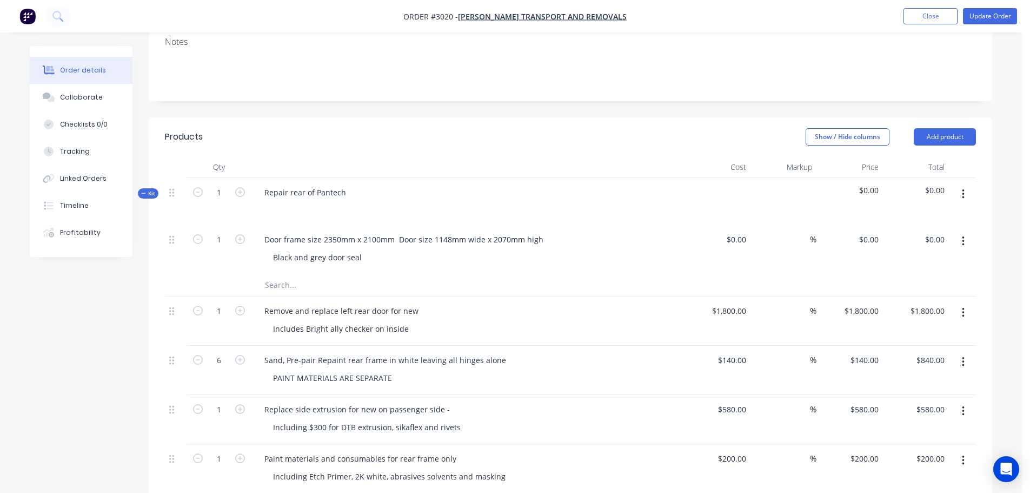
scroll to position [216, 0]
drag, startPoint x: 262, startPoint y: 224, endPoint x: 549, endPoint y: 224, distance: 286.6
click at [549, 231] on div "Door frame size 2350mm x 2100mm Door size 1148mm wide x 2070mm high" at bounding box center [468, 239] width 424 height 16
click at [350, 184] on div "Repair rear of Pantech" at bounding box center [305, 192] width 99 height 16
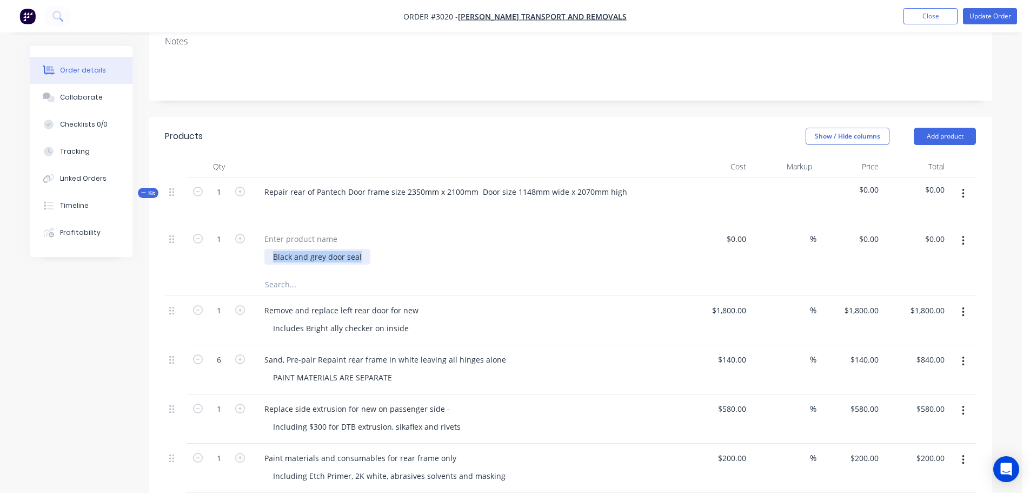
drag, startPoint x: 272, startPoint y: 242, endPoint x: 362, endPoint y: 238, distance: 90.4
click at [362, 249] on div "Black and grey door seal" at bounding box center [317, 257] width 106 height 16
click at [267, 200] on div at bounding box center [272, 208] width 17 height 16
paste div
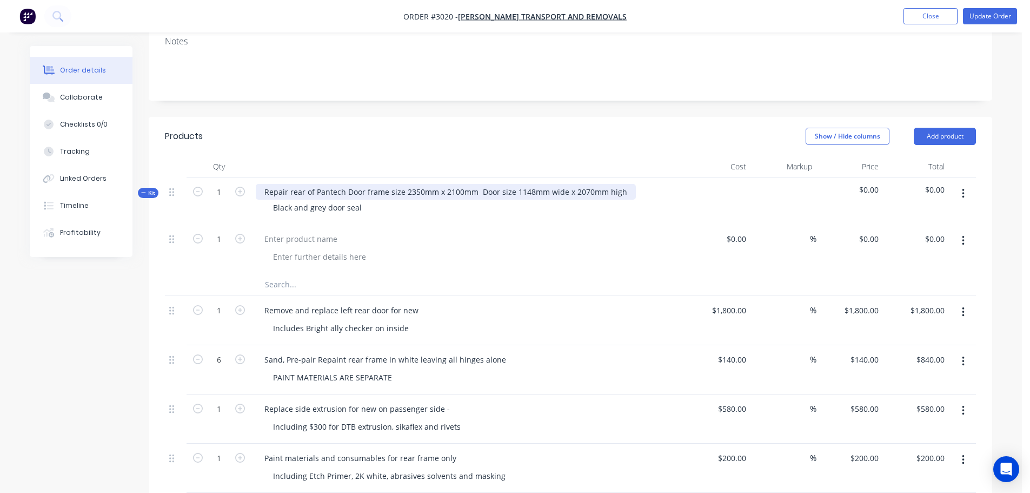
click at [346, 184] on div "Repair rear of Pantech Door frame size 2350mm x 2100mm Door size 1148mm wide x …" at bounding box center [446, 192] width 380 height 16
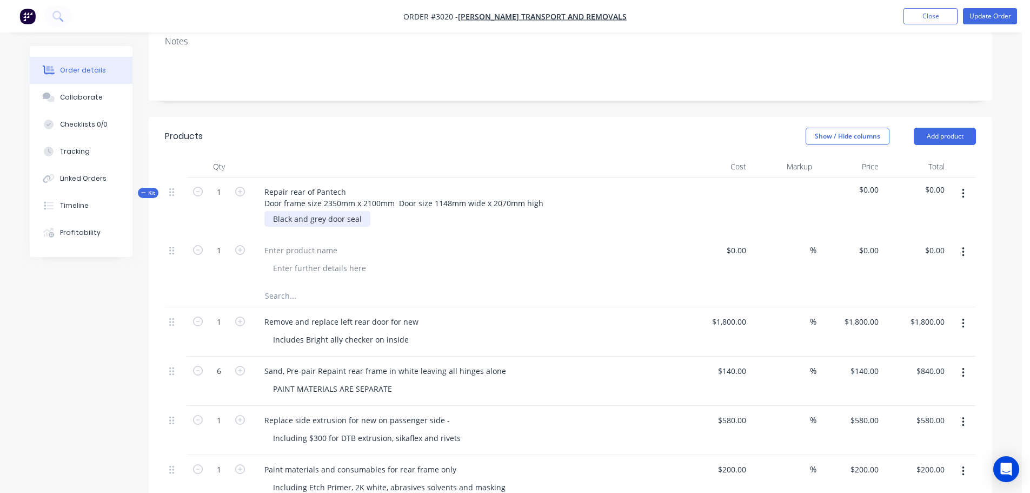
click at [274, 211] on div "Black and grey door seal" at bounding box center [317, 219] width 106 height 16
click at [378, 236] on div at bounding box center [467, 260] width 433 height 49
click at [965, 242] on button "button" at bounding box center [962, 251] width 25 height 19
click at [900, 337] on div "Delete" at bounding box center [924, 345] width 83 height 16
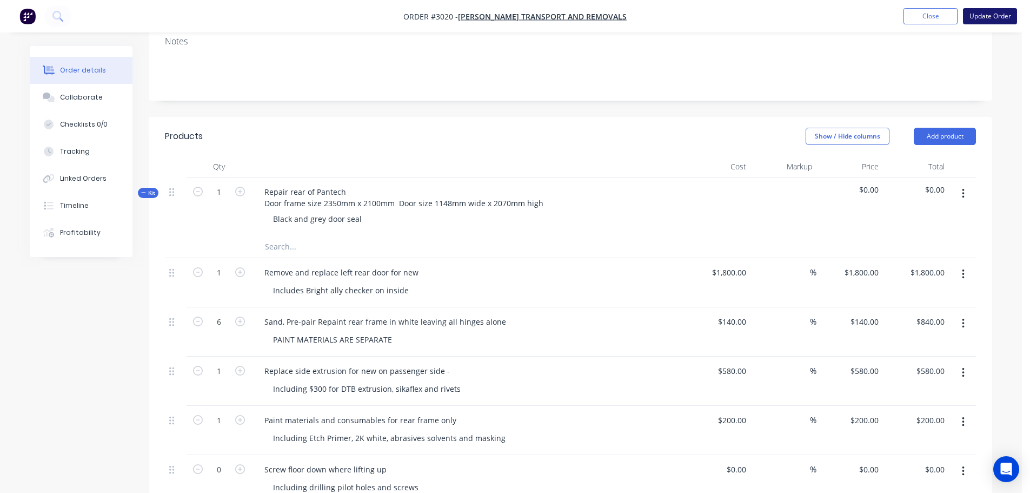
click at [987, 14] on button "Update Order" at bounding box center [990, 16] width 54 height 16
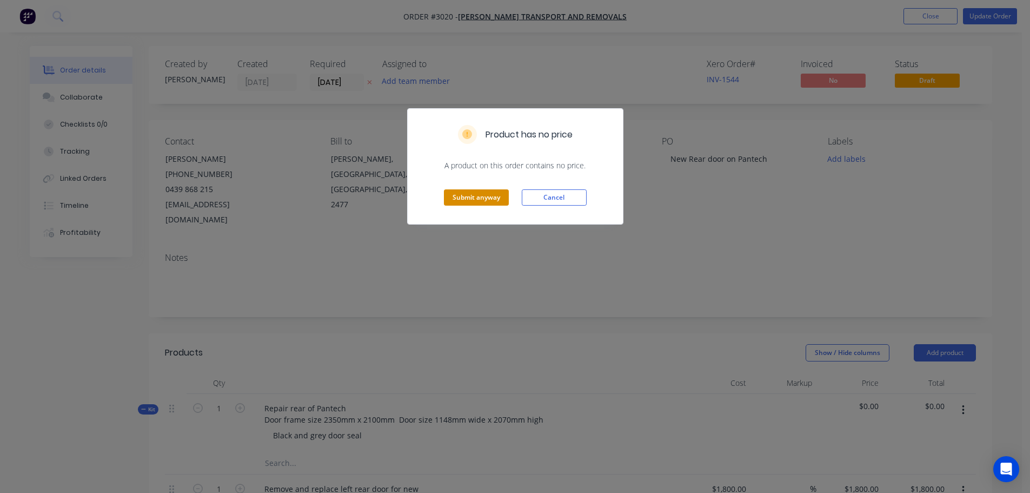
click at [467, 194] on button "Submit anyway" at bounding box center [476, 197] width 65 height 16
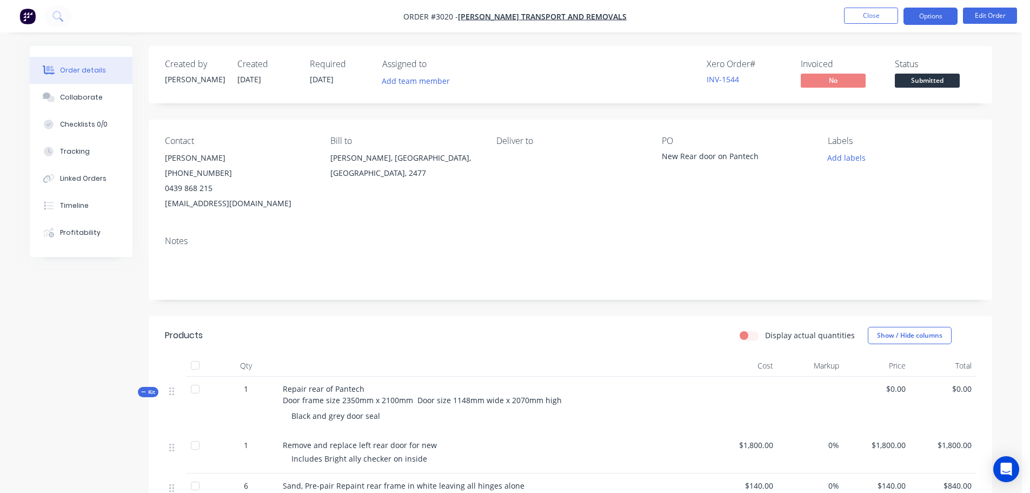
click at [925, 15] on button "Options" at bounding box center [930, 16] width 54 height 17
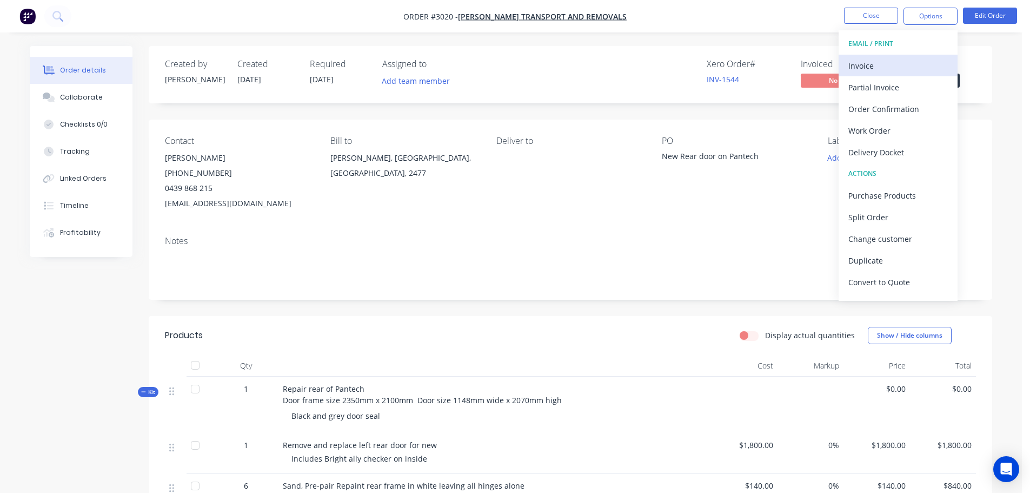
click at [869, 64] on div "Invoice" at bounding box center [897, 66] width 99 height 16
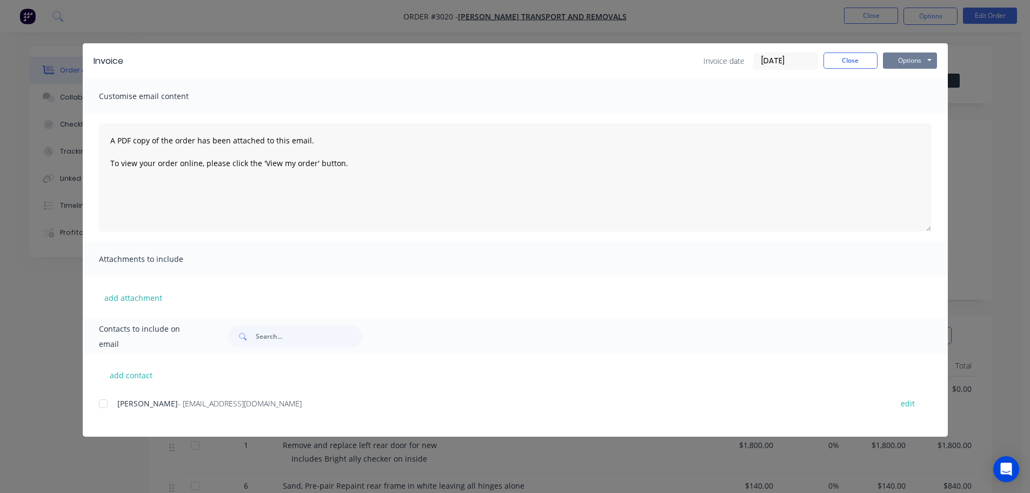
click at [900, 58] on button "Options" at bounding box center [910, 60] width 54 height 16
click at [905, 78] on button "Preview" at bounding box center [917, 80] width 69 height 18
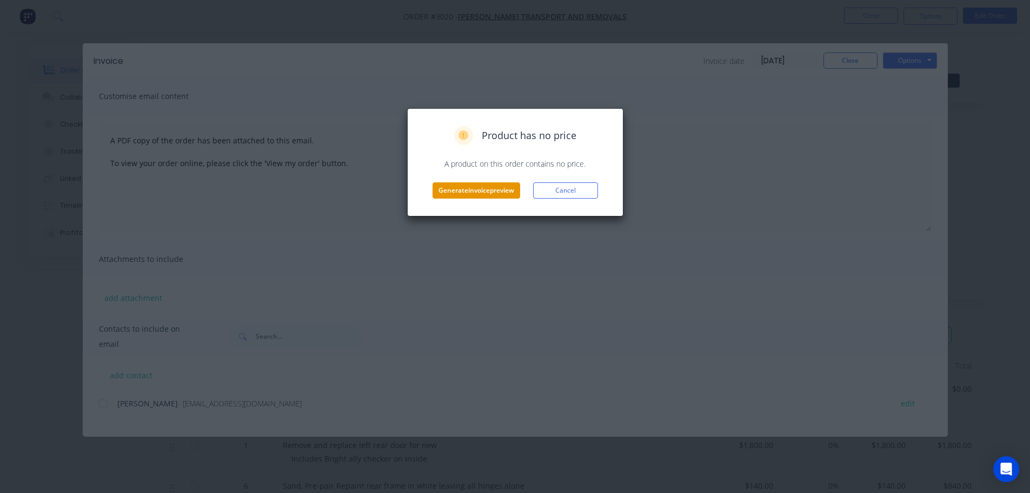
click at [461, 194] on button "Generate invoice preview" at bounding box center [477, 190] width 88 height 16
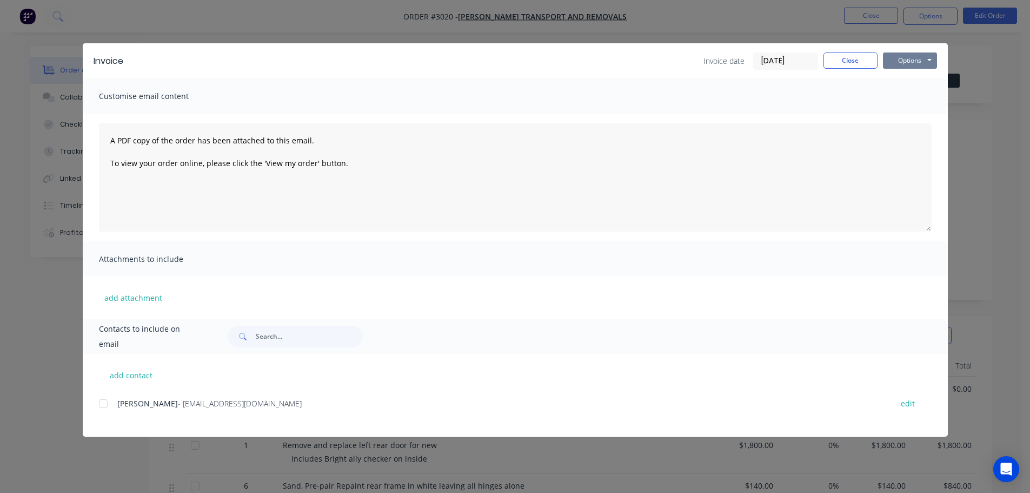
click at [907, 59] on button "Options" at bounding box center [910, 60] width 54 height 16
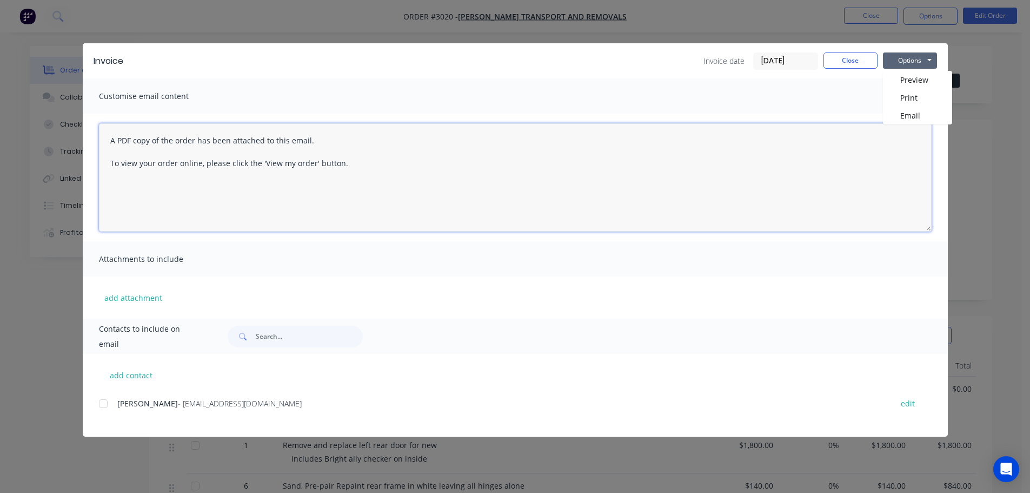
click at [824, 162] on textarea "A PDF copy of the order has been attached to this email. To view your order onl…" at bounding box center [515, 177] width 833 height 108
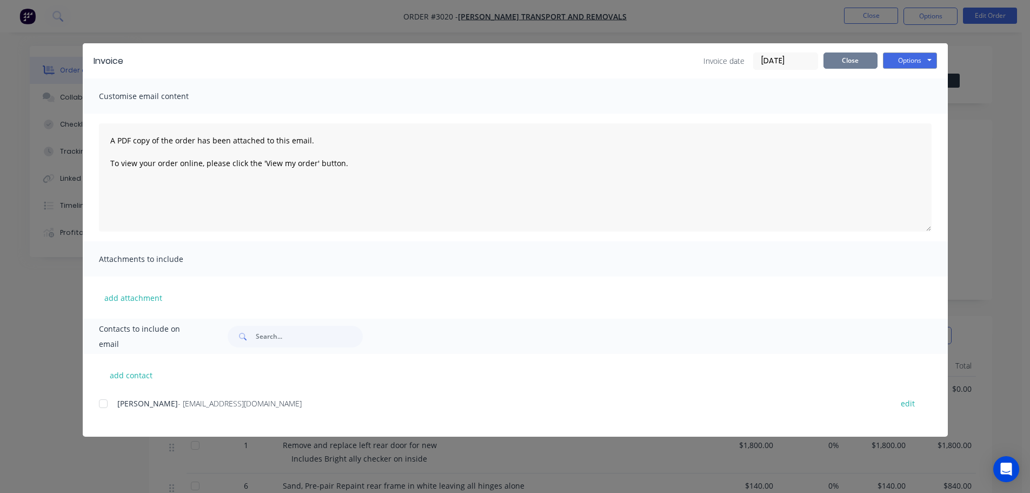
click at [842, 60] on button "Close" at bounding box center [850, 60] width 54 height 16
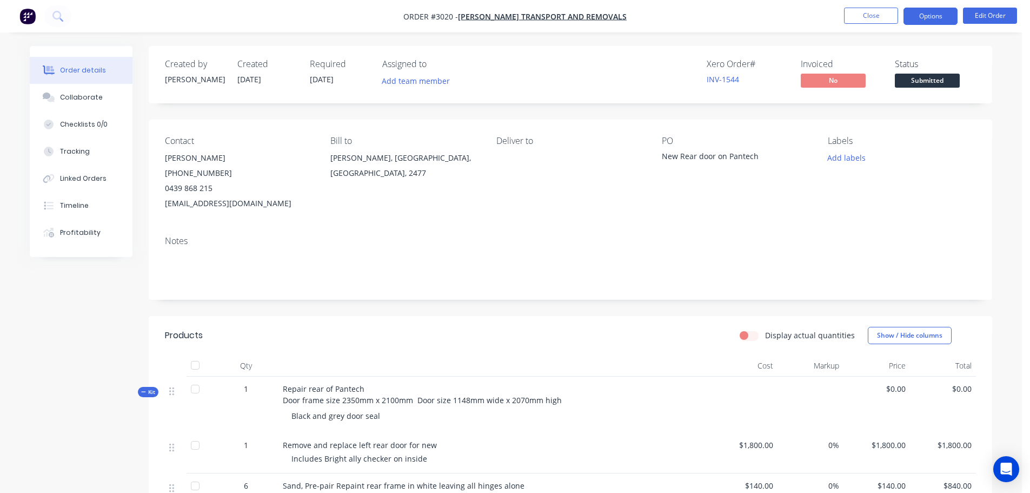
click at [924, 17] on button "Options" at bounding box center [930, 16] width 54 height 17
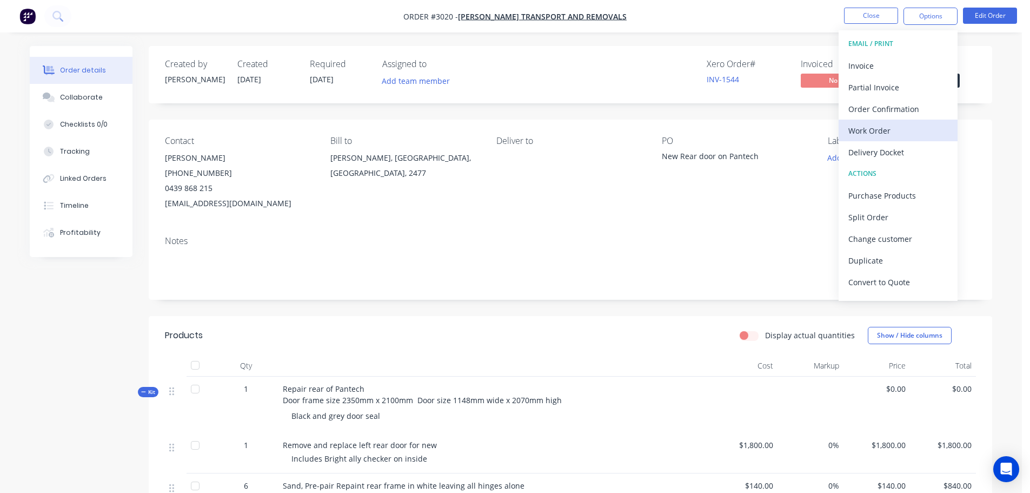
click at [870, 129] on div "Work Order" at bounding box center [897, 131] width 99 height 16
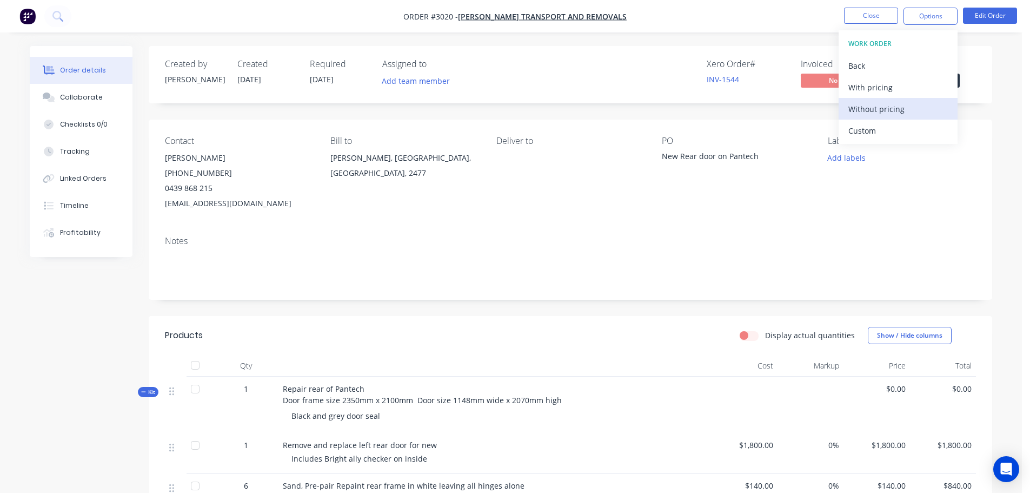
click at [855, 103] on div "Without pricing" at bounding box center [897, 109] width 99 height 16
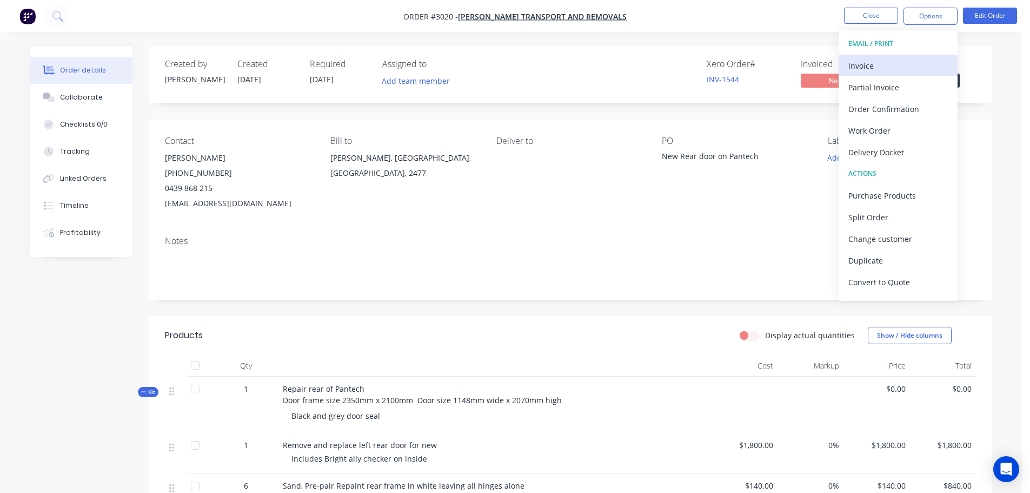
click at [868, 63] on div "Invoice" at bounding box center [897, 66] width 99 height 16
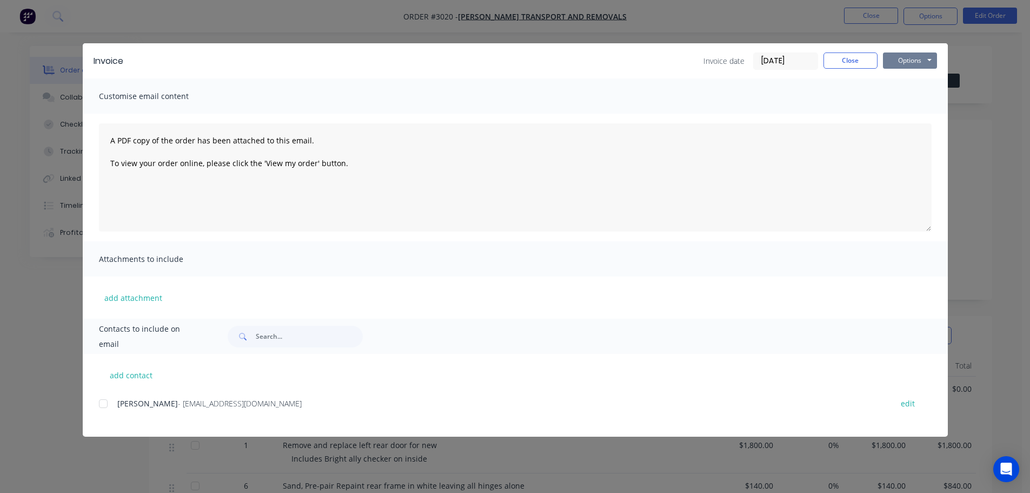
click at [899, 56] on button "Options" at bounding box center [910, 60] width 54 height 16
click at [102, 402] on div at bounding box center [103, 404] width 22 height 22
click at [123, 375] on button "add contact" at bounding box center [131, 375] width 65 height 16
select select "AU"
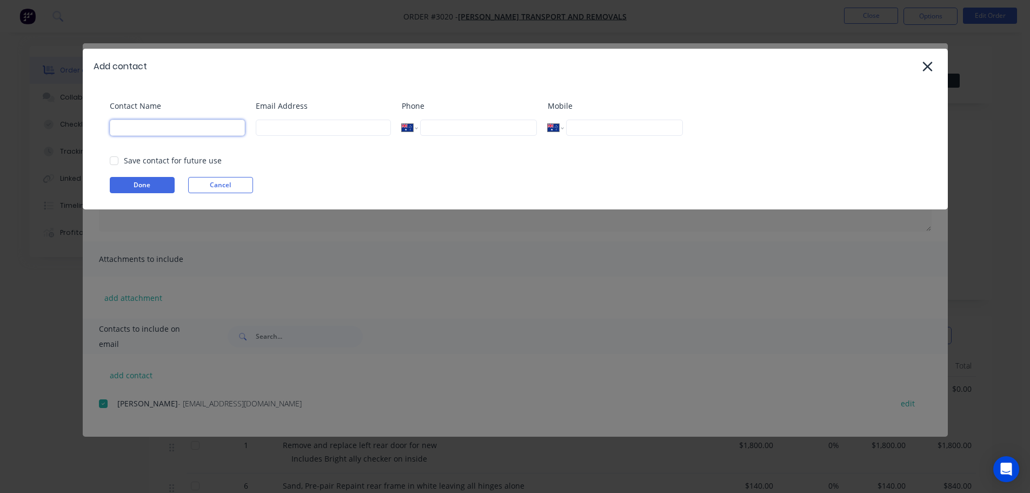
click at [133, 126] on input at bounding box center [177, 127] width 135 height 16
type input "[PERSON_NAME]"
type input "[EMAIL_ADDRESS][DOMAIN_NAME]"
type input "0432 545 330"
click at [127, 184] on button "Done" at bounding box center [142, 185] width 65 height 16
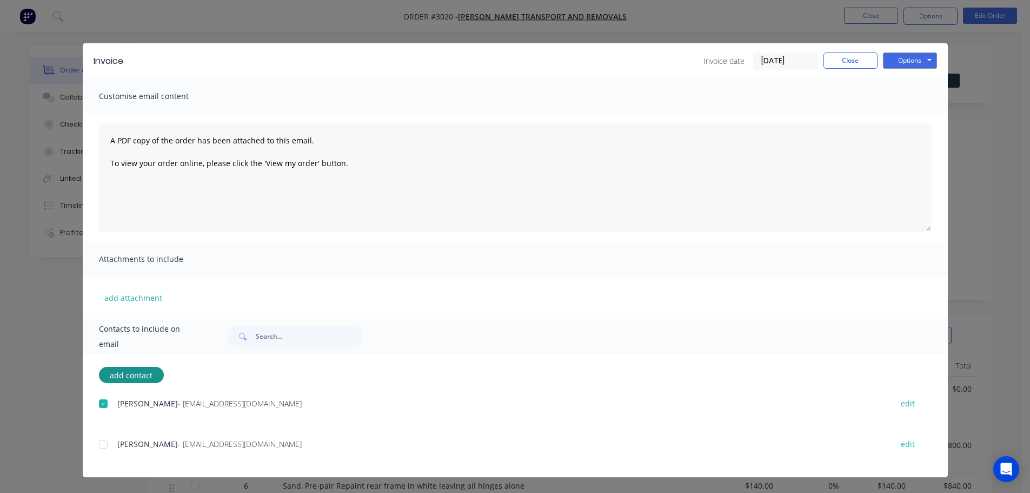
click at [105, 442] on div at bounding box center [103, 444] width 22 height 22
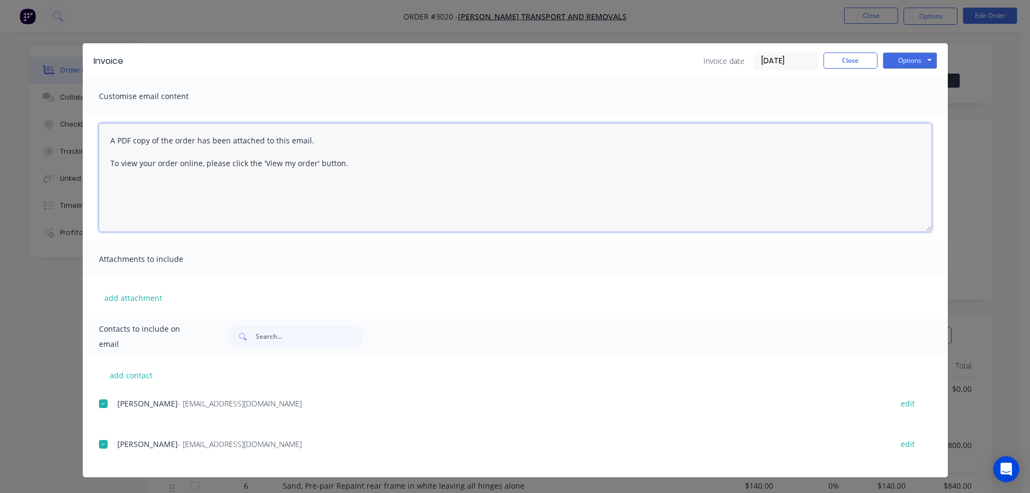
click at [108, 138] on textarea "A PDF copy of the order has been attached to this email. To view your order onl…" at bounding box center [515, 177] width 833 height 108
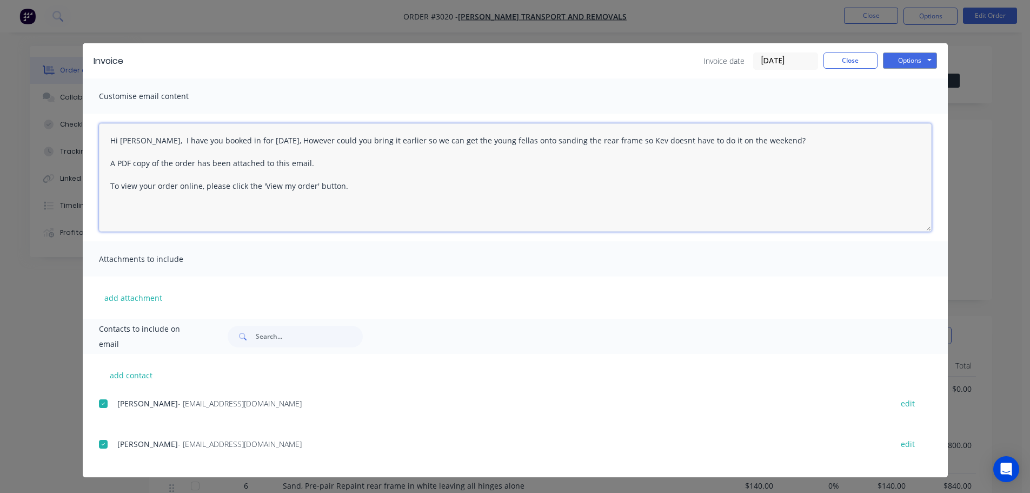
click at [648, 139] on textarea "Hi [PERSON_NAME], I have you booked in for [DATE], However could you bring it e…" at bounding box center [515, 177] width 833 height 108
click at [767, 139] on textarea "Hi [PERSON_NAME], I have you booked in for [DATE], However could you bring it e…" at bounding box center [515, 177] width 833 height 108
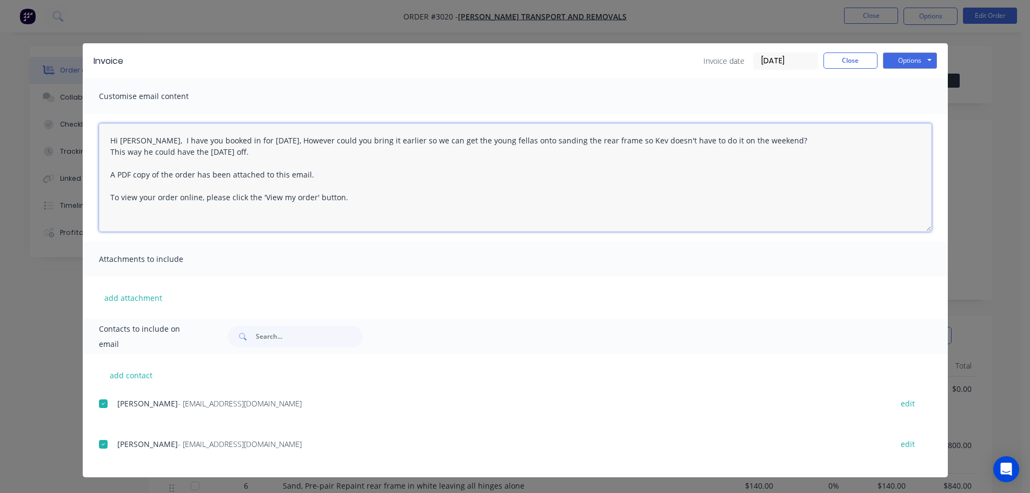
click at [144, 139] on textarea "Hi [PERSON_NAME], I have you booked in for [DATE], However could you bring it e…" at bounding box center [515, 177] width 833 height 108
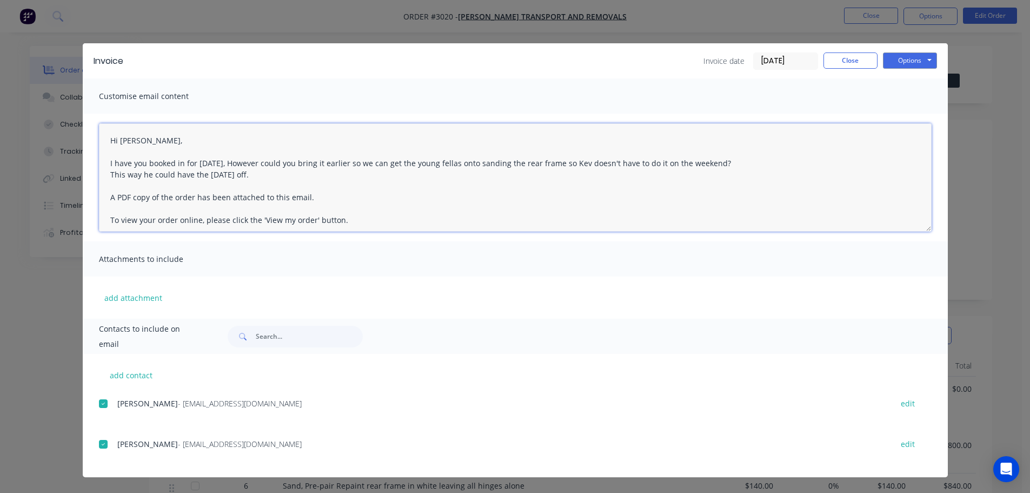
drag, startPoint x: 360, startPoint y: 162, endPoint x: 360, endPoint y: 175, distance: 12.4
click at [360, 162] on textarea "Hi [PERSON_NAME], I have you booked in for [DATE], However could you bring it e…" at bounding box center [515, 177] width 833 height 108
type textarea "Hi [PERSON_NAME], I have you booked in for [DATE], However could you bring it e…"
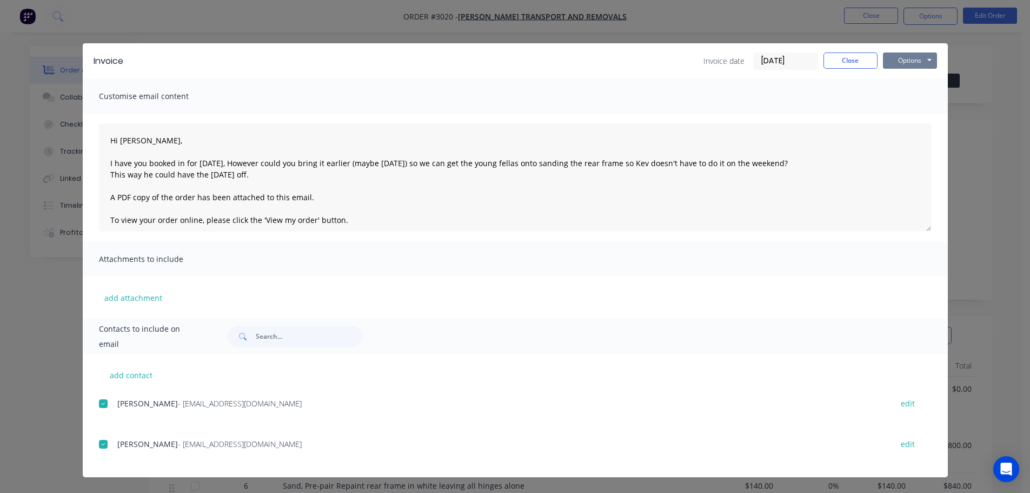
click at [906, 58] on button "Options" at bounding box center [910, 60] width 54 height 16
click at [909, 108] on button "Email" at bounding box center [917, 116] width 69 height 18
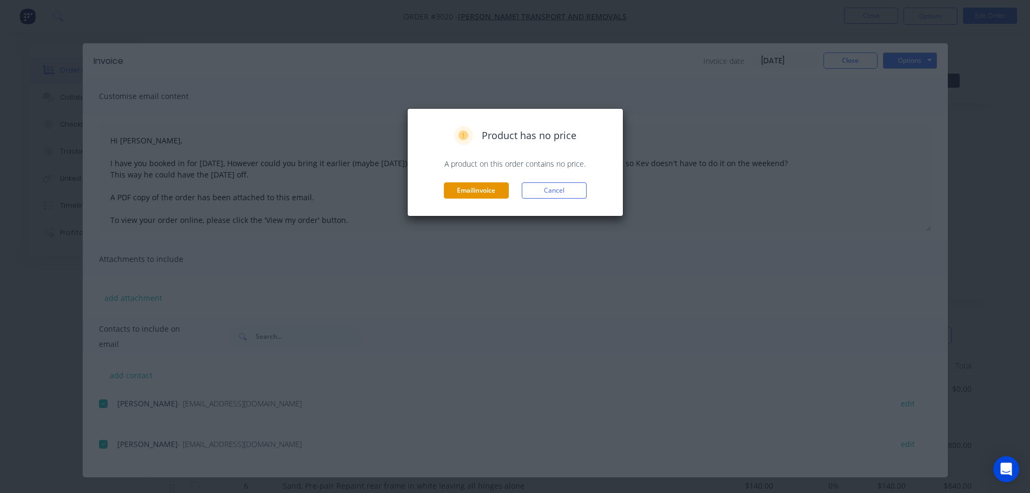
click at [484, 192] on button "Email invoice" at bounding box center [476, 190] width 65 height 16
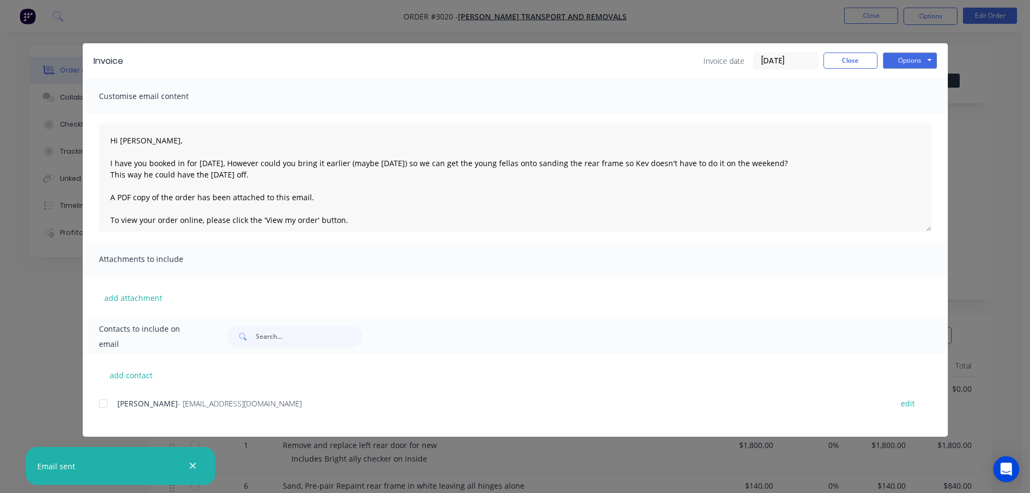
click at [109, 18] on div "Invoice Invoice date [DATE] Close Options Preview Print Email Customise email c…" at bounding box center [515, 246] width 1030 height 493
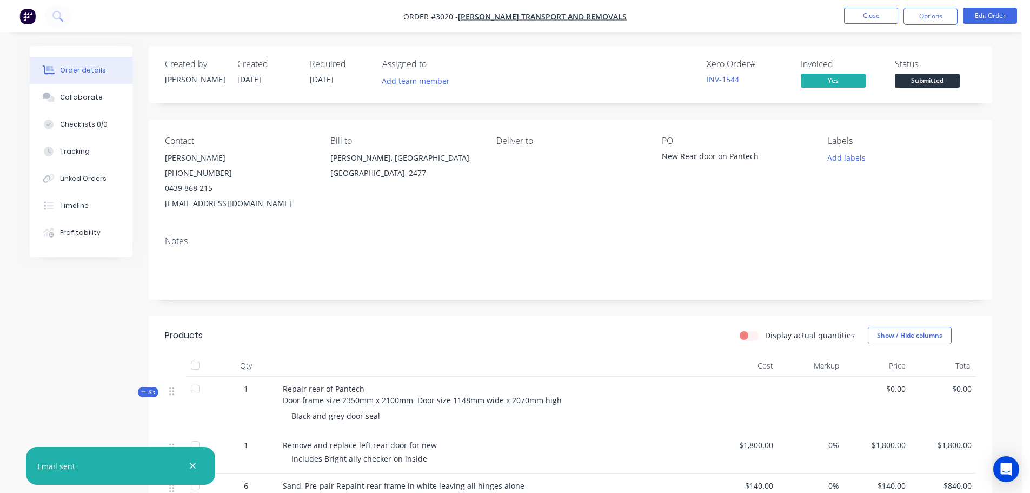
click at [28, 16] on img "button" at bounding box center [27, 16] width 16 height 16
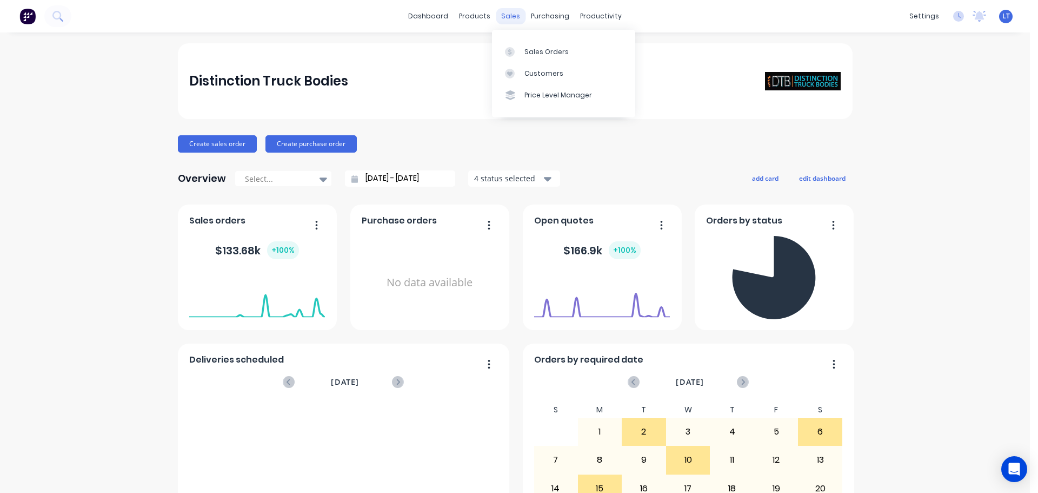
click at [503, 17] on div "sales" at bounding box center [511, 16] width 30 height 16
click at [527, 51] on div "Sales Orders" at bounding box center [546, 52] width 44 height 10
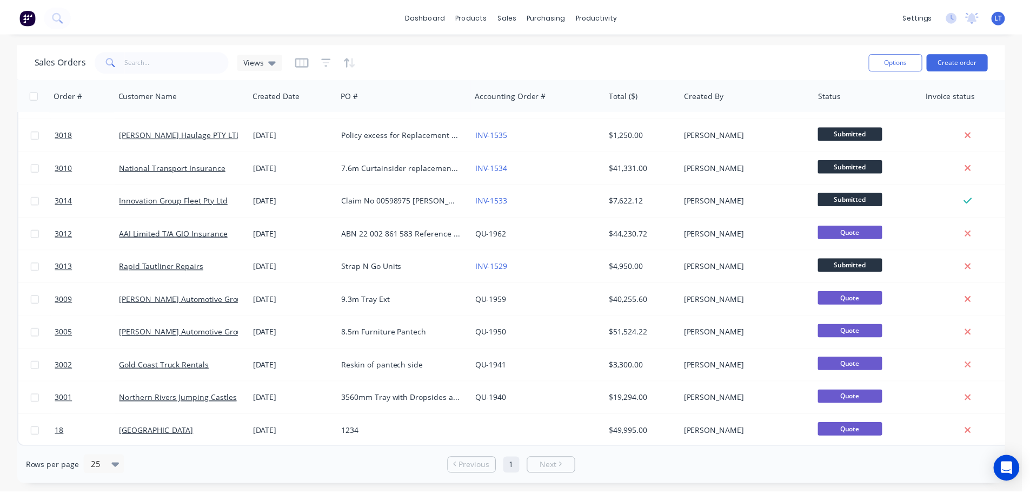
scroll to position [494, 0]
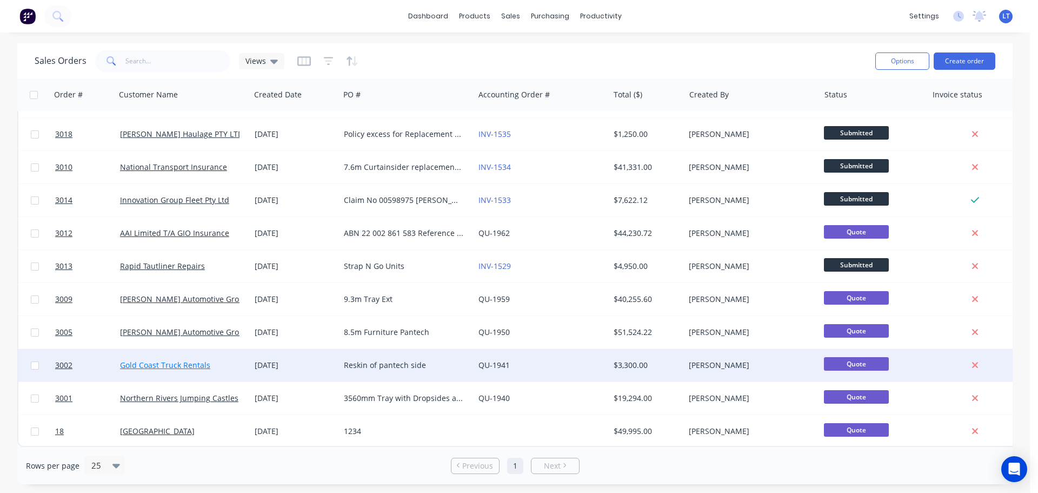
click at [170, 361] on link "Gold Coast Truck Rentals" at bounding box center [165, 365] width 90 height 10
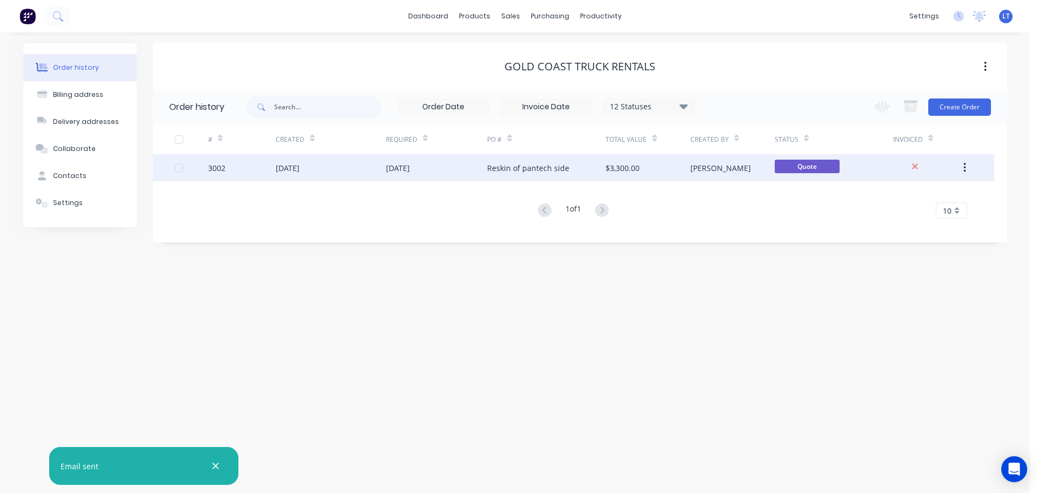
click at [410, 167] on div "[DATE]" at bounding box center [398, 167] width 24 height 11
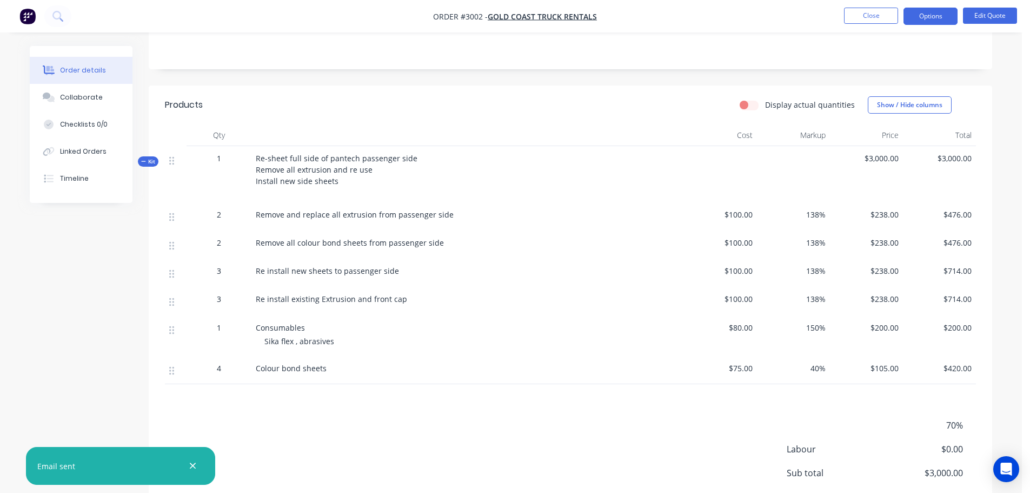
scroll to position [204, 0]
